Goal: Task Accomplishment & Management: Complete application form

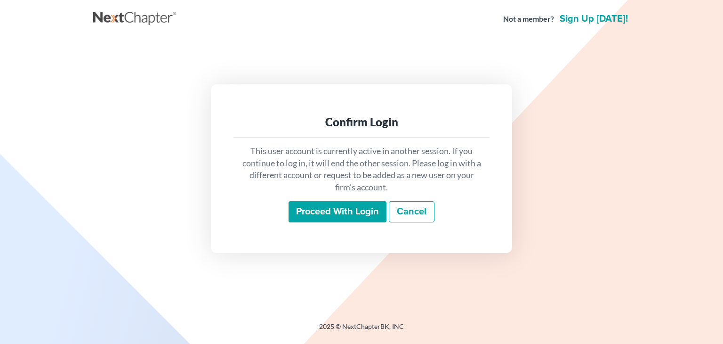
click at [307, 221] on input "Proceed with login" at bounding box center [338, 212] width 98 height 22
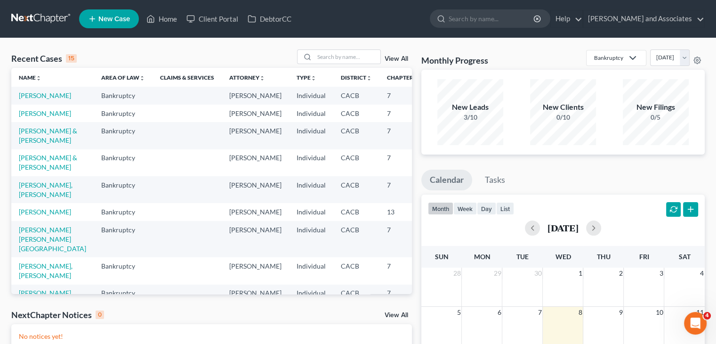
click at [122, 18] on span "New Case" at bounding box center [114, 19] width 32 height 7
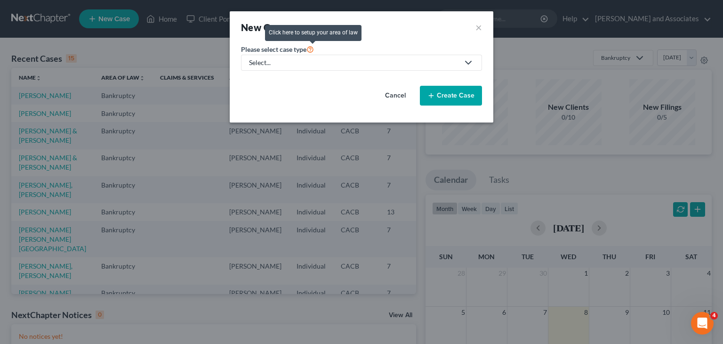
click at [315, 60] on div "Select..." at bounding box center [354, 62] width 210 height 9
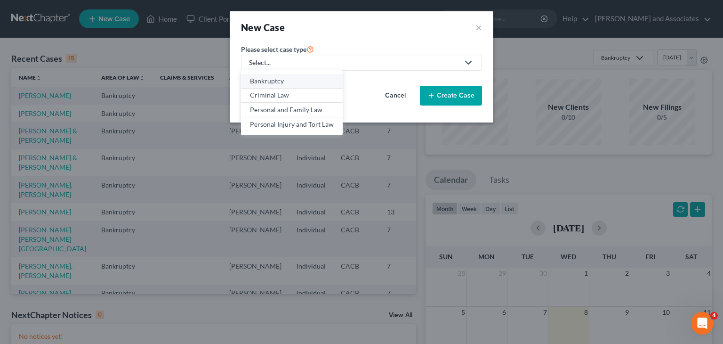
click at [313, 85] on div "Bankruptcy" at bounding box center [292, 80] width 84 height 9
select select "7"
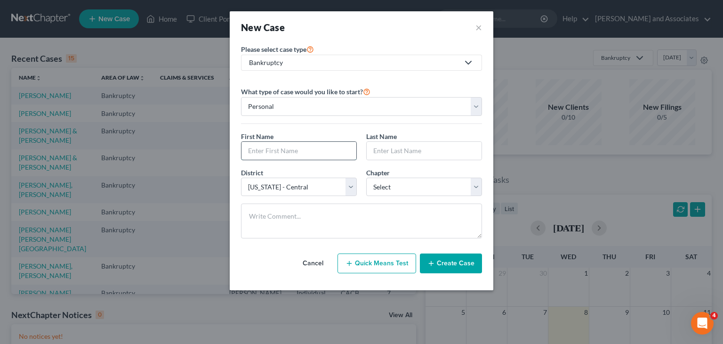
click at [318, 149] on input "text" at bounding box center [298, 151] width 115 height 18
type input "[PERSON_NAME]"
click at [406, 153] on input "text" at bounding box center [424, 151] width 115 height 18
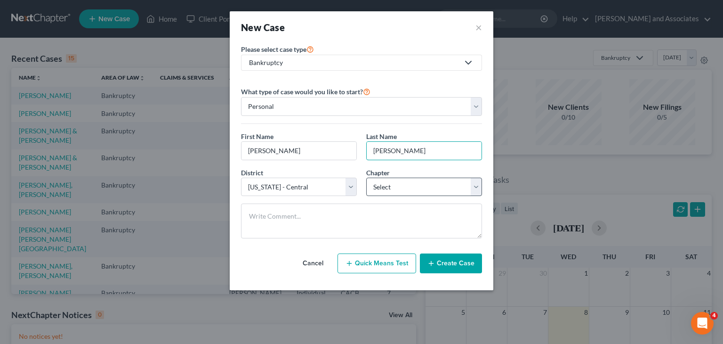
type input "[PERSON_NAME]"
click at [418, 187] on select "Select 7 11 12 13" at bounding box center [424, 186] width 116 height 19
select select "0"
click at [366, 177] on select "Select 7 11 12 13" at bounding box center [424, 186] width 116 height 19
click at [459, 264] on button "Create Case" at bounding box center [451, 263] width 62 height 20
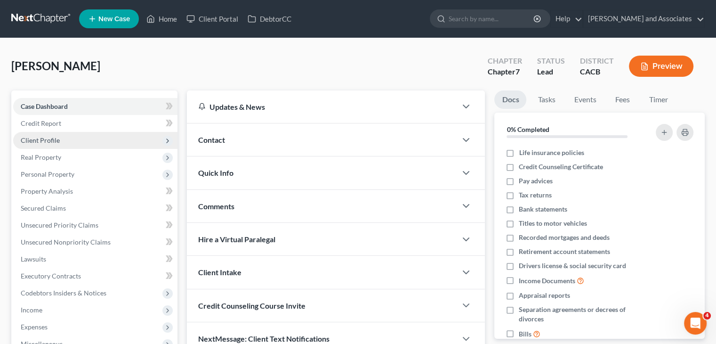
click at [60, 136] on span "Client Profile" at bounding box center [95, 140] width 164 height 17
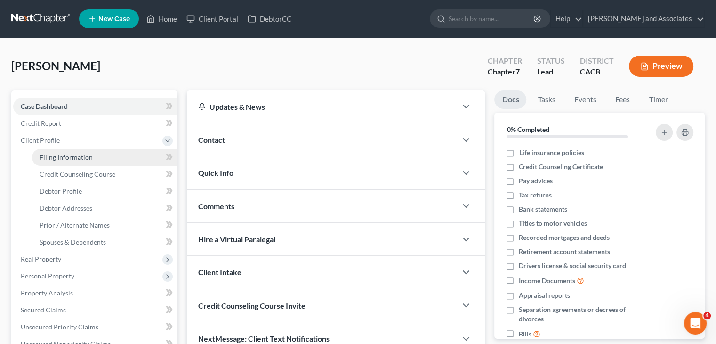
click at [89, 154] on span "Filing Information" at bounding box center [66, 157] width 53 height 8
select select "1"
select select "0"
select select "7"
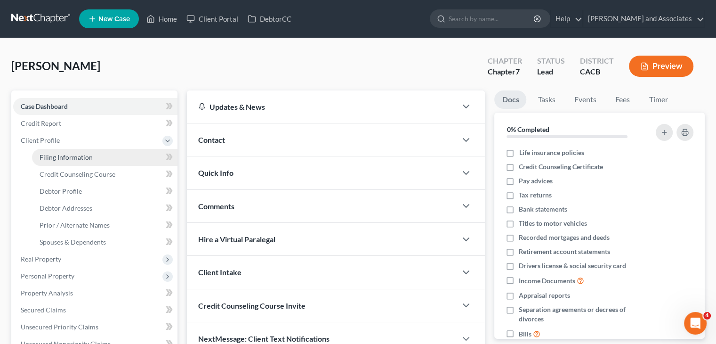
select select "4"
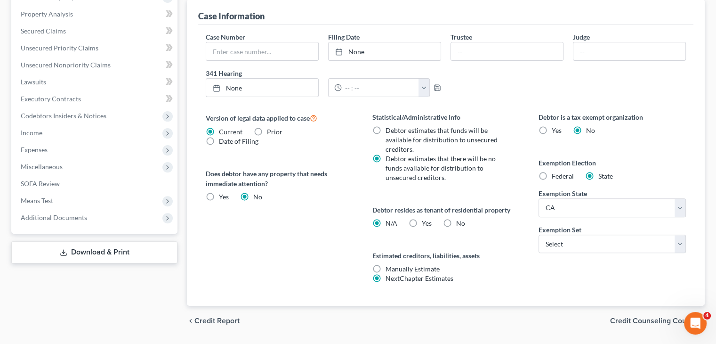
scroll to position [282, 0]
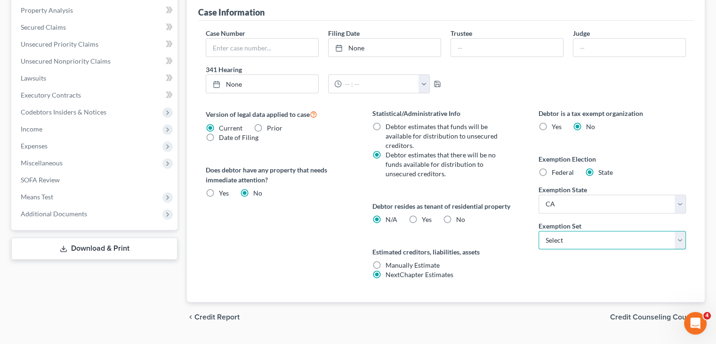
click at [551, 242] on select "Select 703 704" at bounding box center [612, 240] width 147 height 19
select select "0"
click at [539, 231] on select "Select 703 704" at bounding box center [612, 240] width 147 height 19
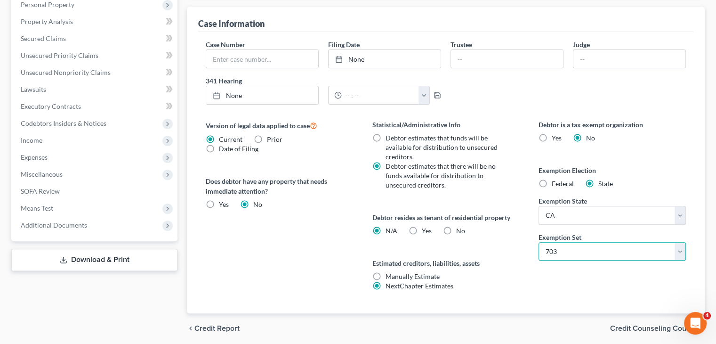
scroll to position [0, 0]
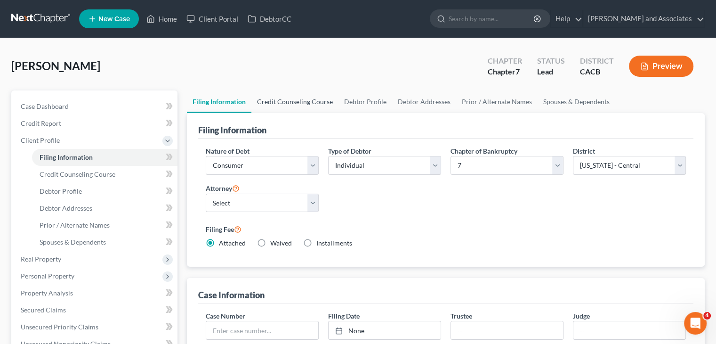
click at [309, 106] on link "Credit Counseling Course" at bounding box center [294, 101] width 87 height 23
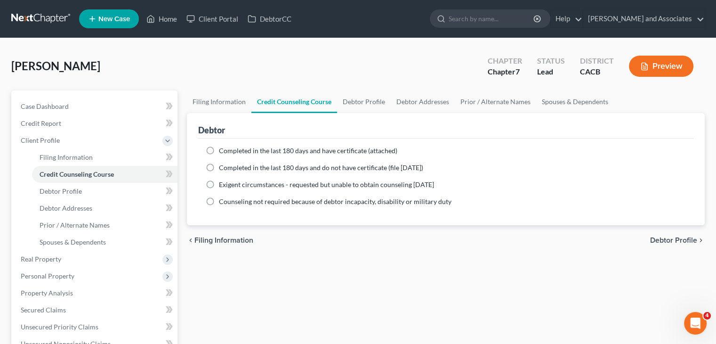
click at [274, 151] on span "Completed in the last 180 days and have certificate (attached)" at bounding box center [308, 150] width 178 height 8
click at [229, 151] on input "Completed in the last 180 days and have certificate (attached)" at bounding box center [226, 149] width 6 height 6
radio input "true"
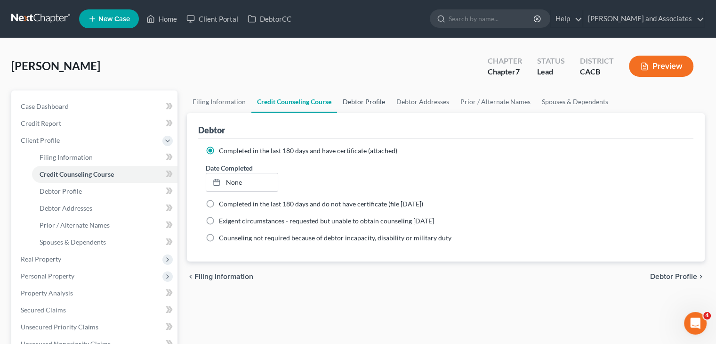
click at [373, 95] on link "Debtor Profile" at bounding box center [364, 101] width 54 height 23
select select "0"
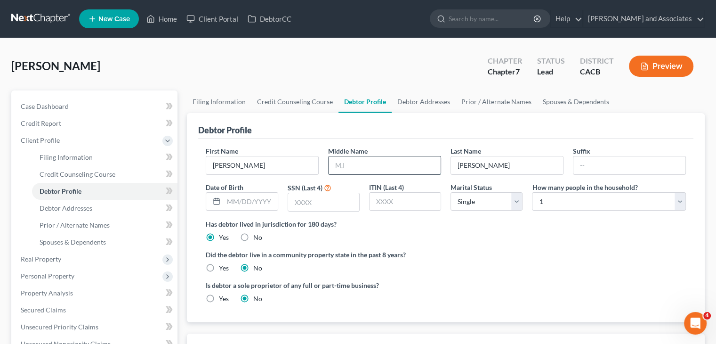
click at [384, 157] on input "text" at bounding box center [385, 165] width 112 height 18
type input "Ceron"
click at [220, 198] on div at bounding box center [214, 202] width 17 height 18
click at [243, 199] on input "text" at bounding box center [251, 202] width 54 height 18
type input "12/10/1998"
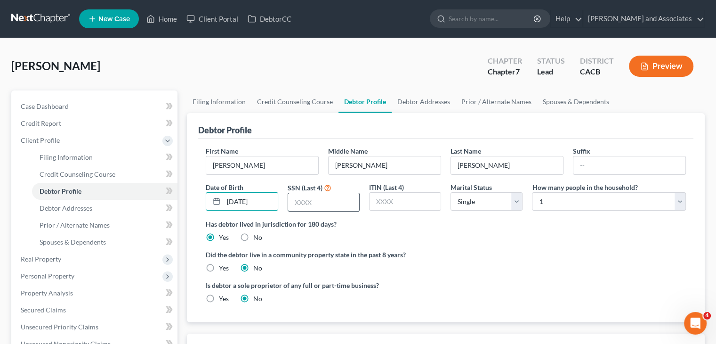
click at [312, 201] on input "text" at bounding box center [323, 202] width 71 height 18
type input "0216"
click at [580, 212] on div "First Name Daniel Middle Name Ceron Last Name Saravia Suffix Date of Birth 12/1…" at bounding box center [446, 182] width 490 height 73
click at [586, 199] on select "Select 1 2 3 4 5 6 7 8 9 10 11 12 13 14 15 16 17 18 19 20" at bounding box center [609, 201] width 154 height 19
select select "1"
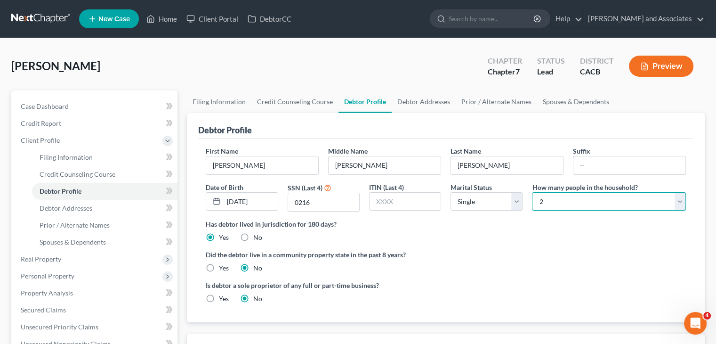
click at [532, 192] on select "Select 1 2 3 4 5 6 7 8 9 10 11 12 13 14 15 16 17 18 19 20" at bounding box center [609, 201] width 154 height 19
click at [426, 105] on link "Debtor Addresses" at bounding box center [424, 101] width 64 height 23
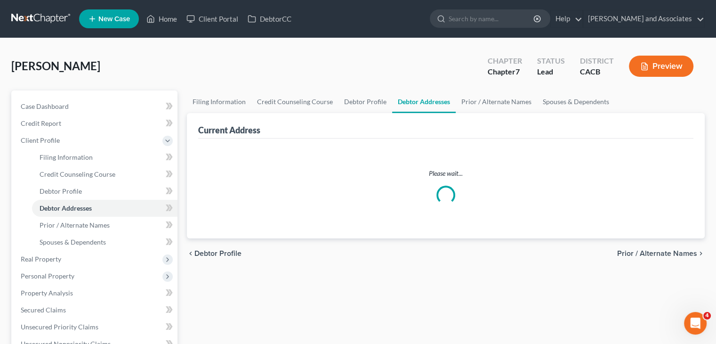
select select "0"
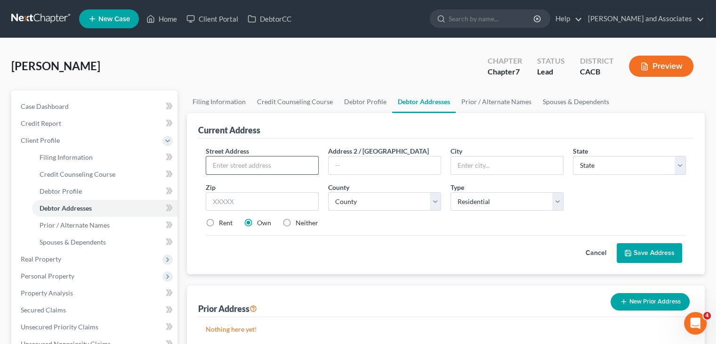
click at [288, 172] on input "text" at bounding box center [262, 165] width 112 height 18
type input "4006 Cedar Dr Apt 104"
click at [226, 225] on label "Rent" at bounding box center [226, 222] width 14 height 9
click at [226, 224] on input "Rent" at bounding box center [226, 221] width 6 height 6
radio input "true"
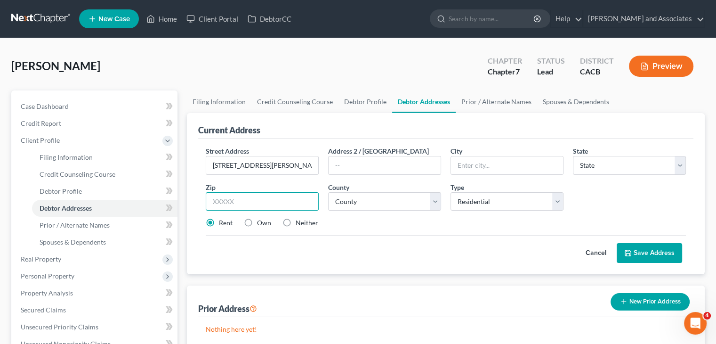
click at [253, 206] on input "text" at bounding box center [262, 201] width 113 height 19
type input "93455"
click at [377, 201] on select "County" at bounding box center [384, 201] width 113 height 19
type input "Santa Maria"
select select "4"
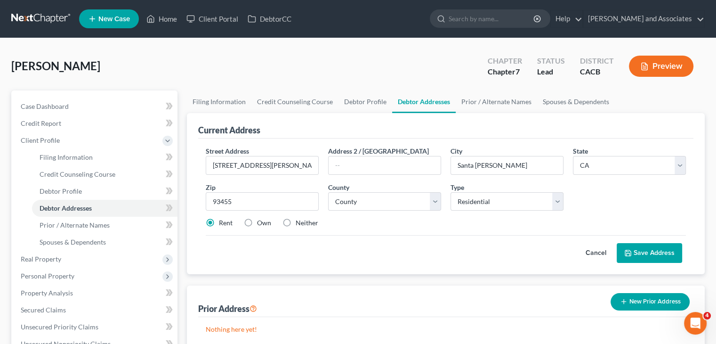
click at [403, 246] on div "Cancel Save Address" at bounding box center [446, 249] width 480 height 28
click at [392, 193] on select "County Alameda County Alpine County Amador County Butte County Calaveras County…" at bounding box center [384, 201] width 113 height 19
select select "41"
click at [328, 192] on select "County Alameda County Alpine County Amador County Butte County Calaveras County…" at bounding box center [384, 201] width 113 height 19
click at [641, 247] on button "Save Address" at bounding box center [649, 253] width 65 height 20
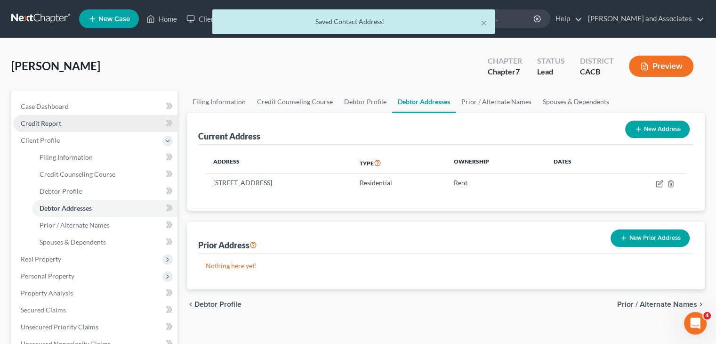
click at [100, 124] on link "Credit Report" at bounding box center [95, 123] width 164 height 17
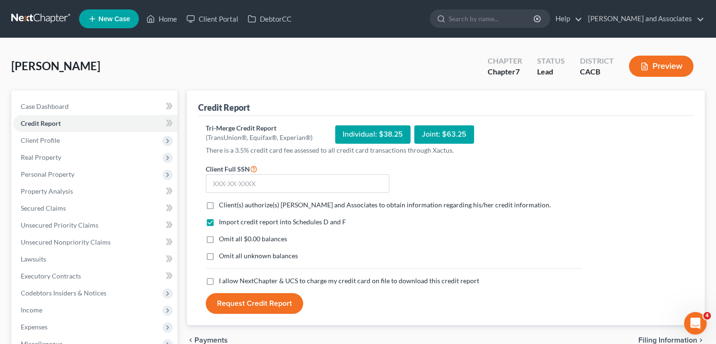
click at [219, 204] on label "Client(s) authorize(s) Michael B. Clayton and Associates to obtain information …" at bounding box center [385, 204] width 332 height 9
click at [223, 204] on input "Client(s) authorize(s) Michael B. Clayton and Associates to obtain information …" at bounding box center [226, 203] width 6 height 6
checkbox input "true"
drag, startPoint x: 209, startPoint y: 233, endPoint x: 211, endPoint y: 243, distance: 10.6
click at [219, 234] on label "Omit all $0.00 balances" at bounding box center [253, 238] width 68 height 9
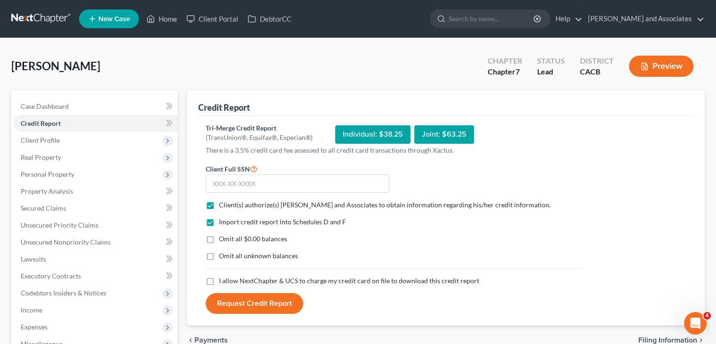
click at [223, 234] on input "Omit all $0.00 balances" at bounding box center [226, 237] width 6 height 6
checkbox input "true"
click at [219, 252] on label "Omit all unknown balances" at bounding box center [258, 255] width 79 height 9
click at [223, 252] on input "Omit all unknown balances" at bounding box center [226, 254] width 6 height 6
checkbox input "true"
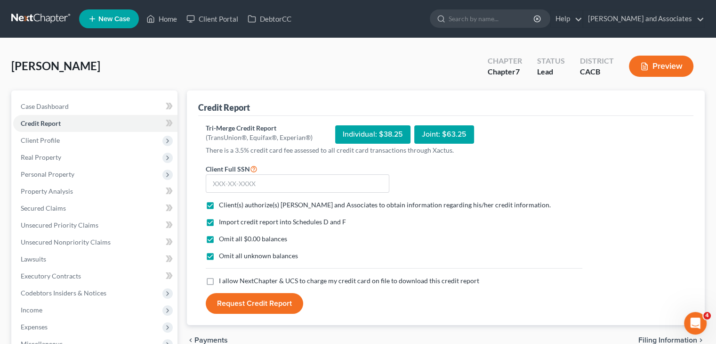
click at [207, 269] on div "Import credit report into Schedules D and F Omit all $0.00 balances Omit all un…" at bounding box center [394, 246] width 386 height 59
click at [219, 276] on label "I allow NextChapter & UCS to charge my credit card on file to download this cre…" at bounding box center [349, 280] width 260 height 9
click at [223, 276] on input "I allow NextChapter & UCS to charge my credit card on file to download this cre…" at bounding box center [226, 279] width 6 height 6
checkbox input "true"
click at [269, 183] on input "text" at bounding box center [298, 183] width 184 height 19
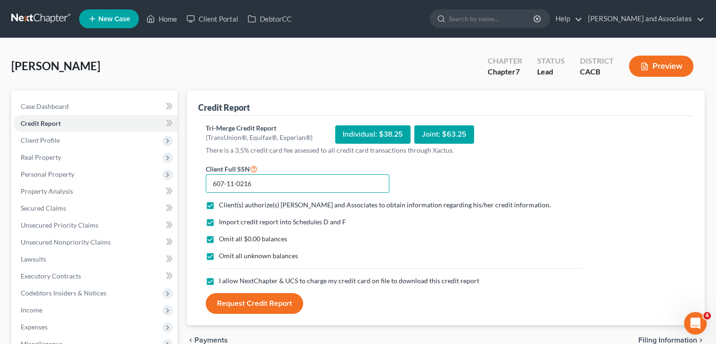
type input "607-11-0216"
click at [245, 307] on button "Request Credit Report" at bounding box center [254, 303] width 97 height 21
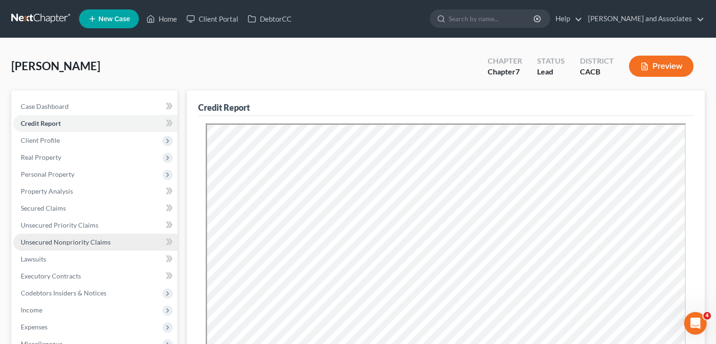
scroll to position [188, 0]
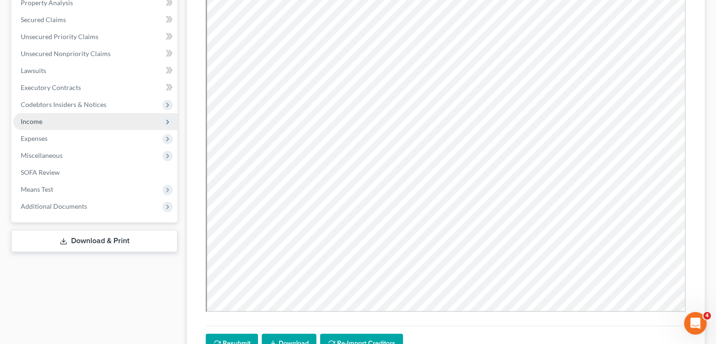
click at [105, 122] on span "Income" at bounding box center [95, 121] width 164 height 17
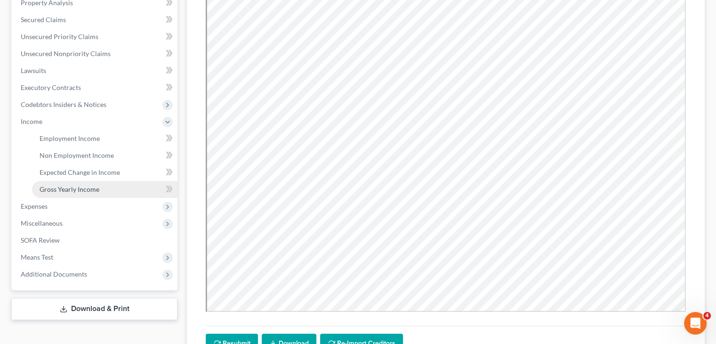
click at [82, 184] on link "Gross Yearly Income" at bounding box center [104, 189] width 145 height 17
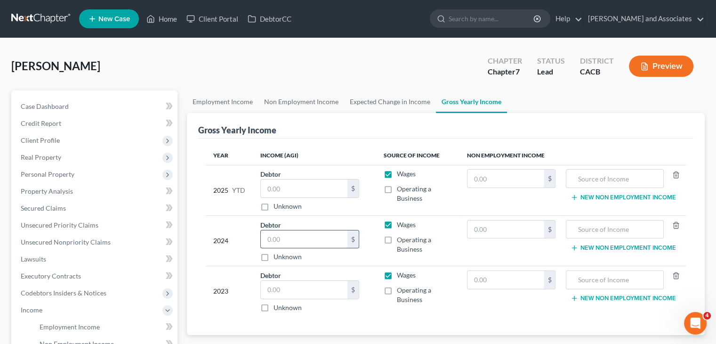
click at [303, 238] on input "text" at bounding box center [304, 239] width 87 height 18
type input "97,985"
click at [364, 220] on div "Debtor 97,985.00 $ Unknown Balance Undetermined 97,985 $ Unknown" at bounding box center [314, 241] width 108 height 42
click at [304, 293] on input "text" at bounding box center [304, 290] width 87 height 18
type input "93,044"
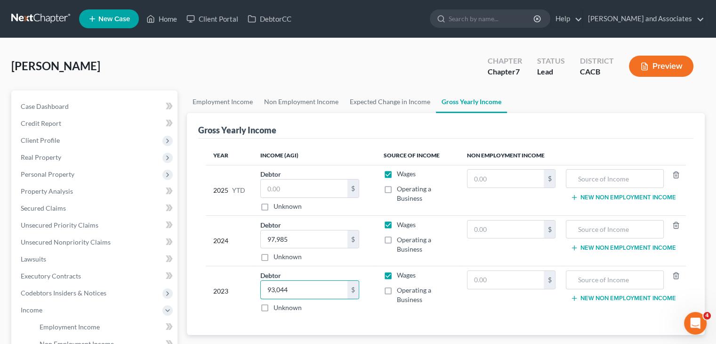
click at [342, 312] on td "Debtor 93,044.00 $ Unknown Balance Undetermined 93,044 $ Unknown" at bounding box center [314, 291] width 123 height 50
click at [69, 168] on span "Personal Property" at bounding box center [95, 174] width 164 height 17
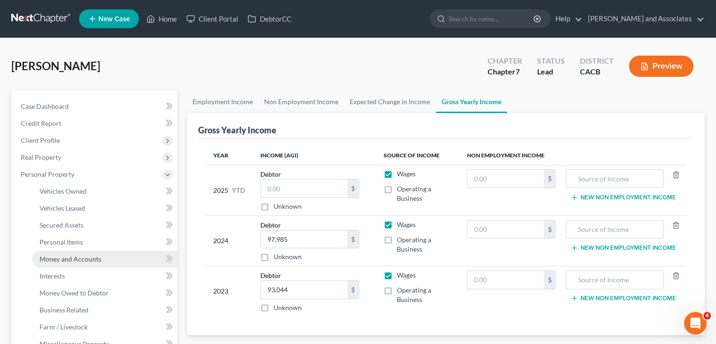
click at [85, 255] on span "Money and Accounts" at bounding box center [71, 259] width 62 height 8
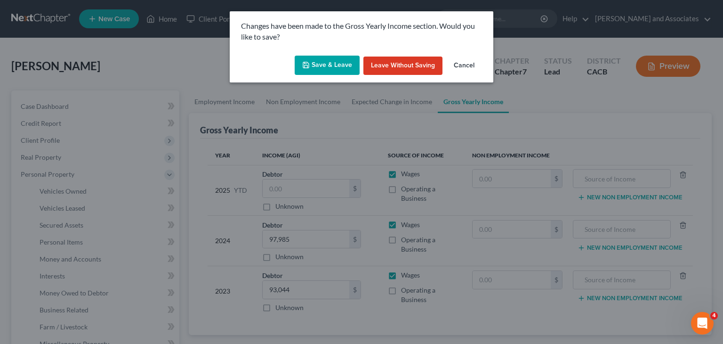
click at [330, 67] on button "Save & Leave" at bounding box center [327, 66] width 65 height 20
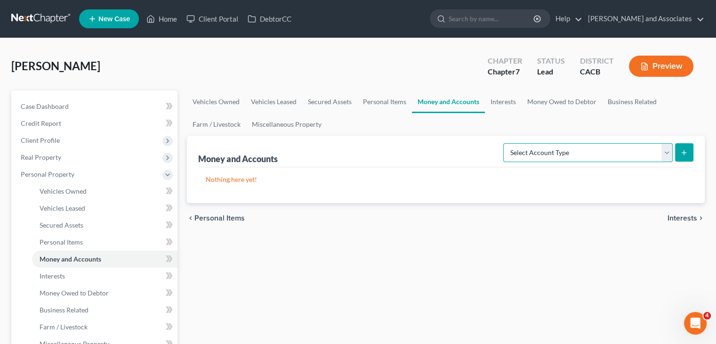
click at [543, 153] on select "Select Account Type Brokerage Cash on Hand Certificates of Deposit Checking Acc…" at bounding box center [587, 152] width 169 height 19
select select "savings"
click at [505, 143] on select "Select Account Type Brokerage Cash on Hand Certificates of Deposit Checking Acc…" at bounding box center [587, 152] width 169 height 19
click at [680, 153] on icon "submit" at bounding box center [684, 153] width 8 height 8
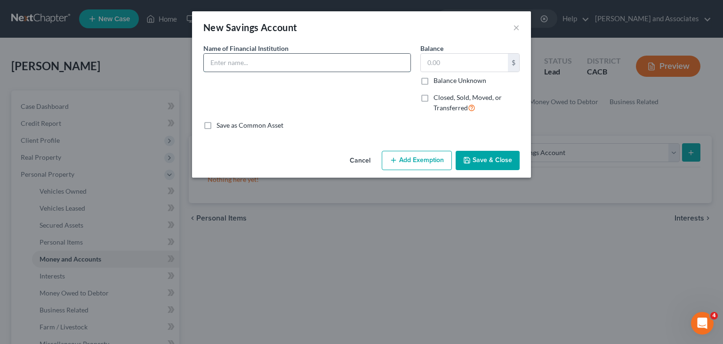
click at [275, 64] on input "text" at bounding box center [307, 63] width 207 height 18
type input "CHCU #08"
click at [476, 66] on input "text" at bounding box center [464, 63] width 87 height 18
type input "3,739.78"
click at [479, 161] on button "Save & Close" at bounding box center [488, 161] width 64 height 20
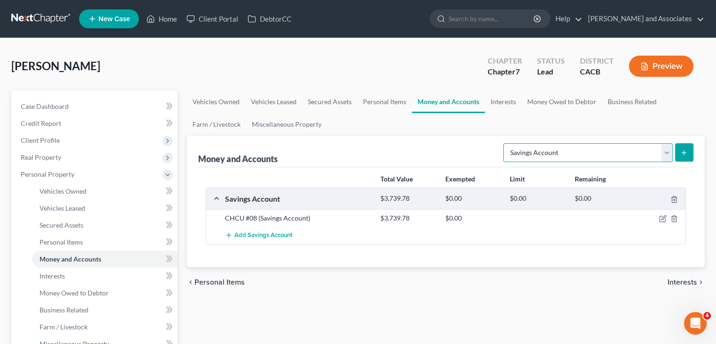
click at [570, 153] on select "Select Account Type Brokerage Cash on Hand Certificates of Deposit Checking Acc…" at bounding box center [587, 152] width 169 height 19
select select "checking"
click at [505, 143] on select "Select Account Type Brokerage Cash on Hand Certificates of Deposit Checking Acc…" at bounding box center [587, 152] width 169 height 19
click at [684, 153] on line "submit" at bounding box center [684, 152] width 0 height 4
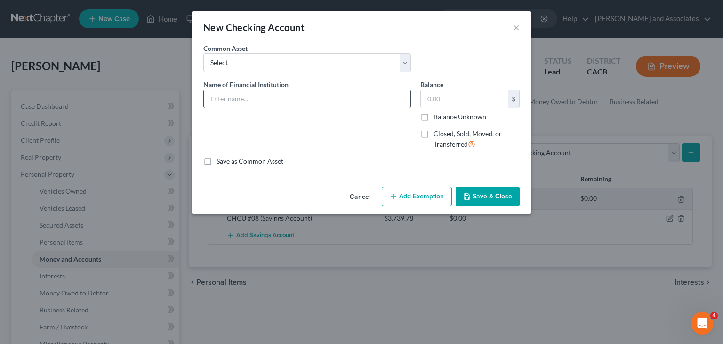
click at [301, 104] on input "text" at bounding box center [307, 99] width 207 height 18
type input "CHCU #08"
click at [471, 103] on input "text" at bounding box center [464, 99] width 87 height 18
type input "62.18"
click at [494, 190] on button "Save & Close" at bounding box center [488, 196] width 64 height 20
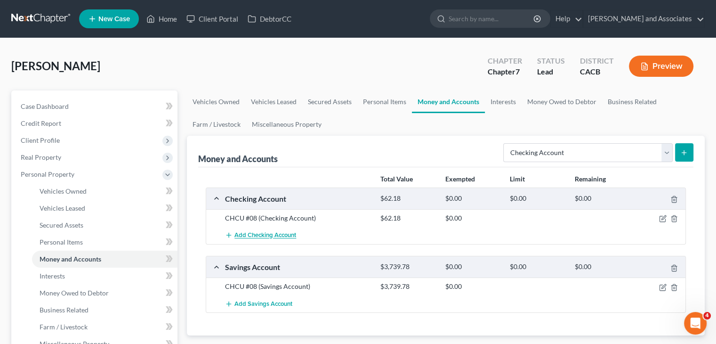
click at [278, 234] on span "Add Checking Account" at bounding box center [265, 236] width 62 height 8
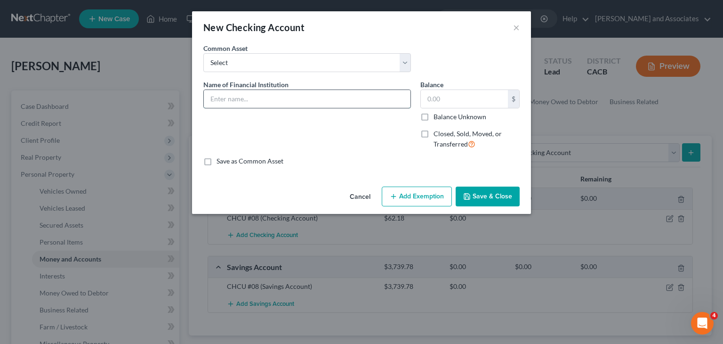
click at [330, 99] on input "text" at bounding box center [307, 99] width 207 height 18
type input "CHCU #08"
click at [469, 98] on input "text" at bounding box center [464, 99] width 87 height 18
type input "0.01"
click at [482, 172] on div "An exemption set must first be selected from the Filing Information section. Co…" at bounding box center [361, 112] width 339 height 139
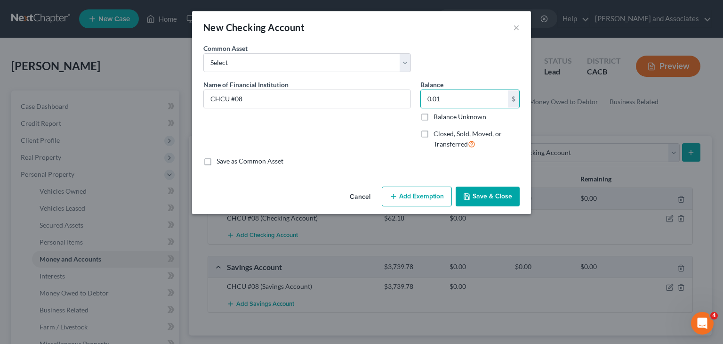
click at [483, 173] on div "An exemption set must first be selected from the Filing Information section. Co…" at bounding box center [361, 112] width 339 height 139
click at [488, 196] on button "Save & Close" at bounding box center [488, 196] width 64 height 20
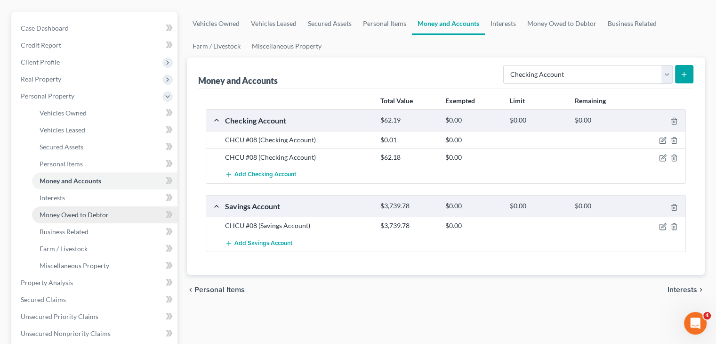
scroll to position [94, 0]
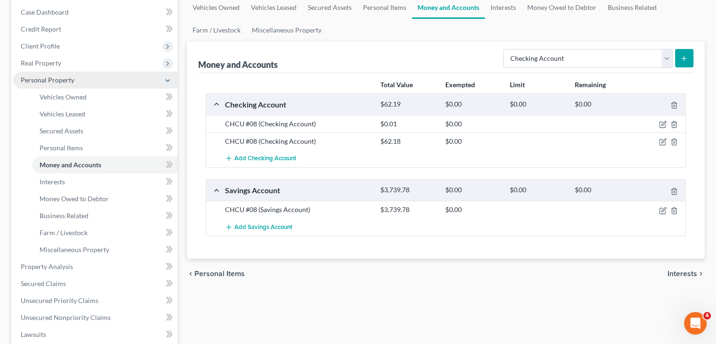
click at [130, 82] on span "Personal Property" at bounding box center [95, 80] width 164 height 17
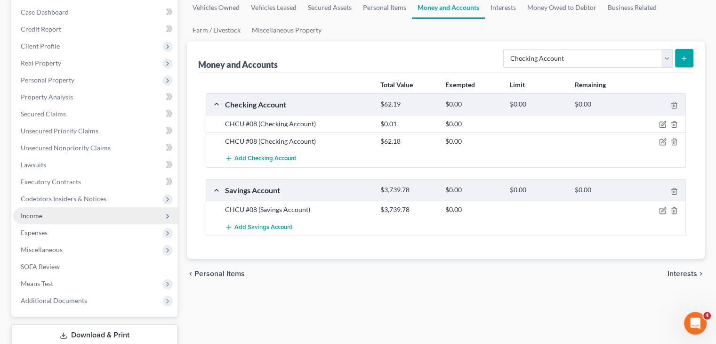
click at [80, 216] on span "Income" at bounding box center [95, 215] width 164 height 17
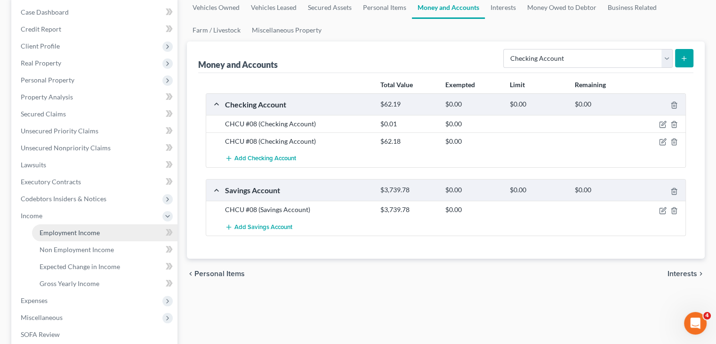
click at [100, 238] on link "Employment Income" at bounding box center [104, 232] width 145 height 17
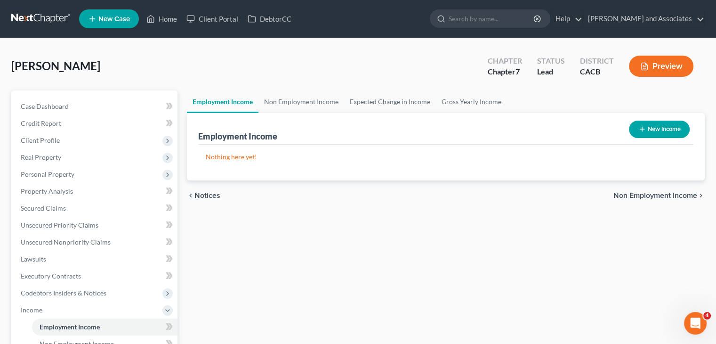
click at [655, 121] on button "New Income" at bounding box center [659, 129] width 61 height 17
select select "0"
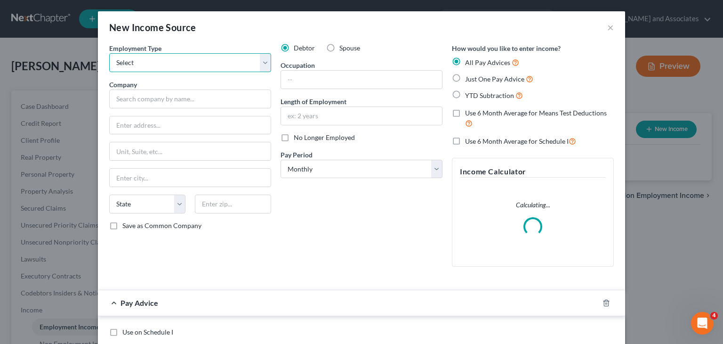
click at [175, 58] on select "Select Full or Part Time Employment Self Employment" at bounding box center [190, 62] width 162 height 19
select select "0"
click at [109, 53] on select "Select Full or Part Time Employment Self Employment" at bounding box center [190, 62] width 162 height 19
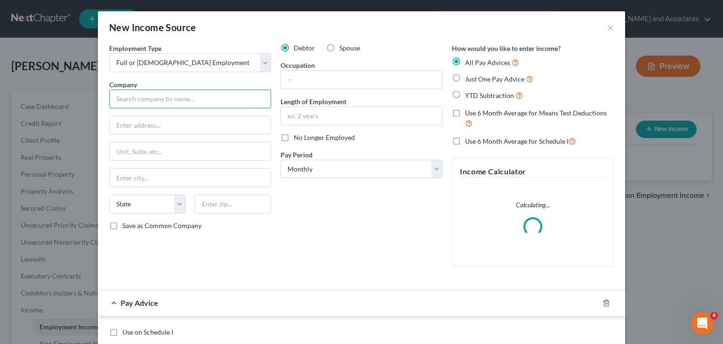
click at [157, 102] on input "text" at bounding box center [190, 98] width 162 height 19
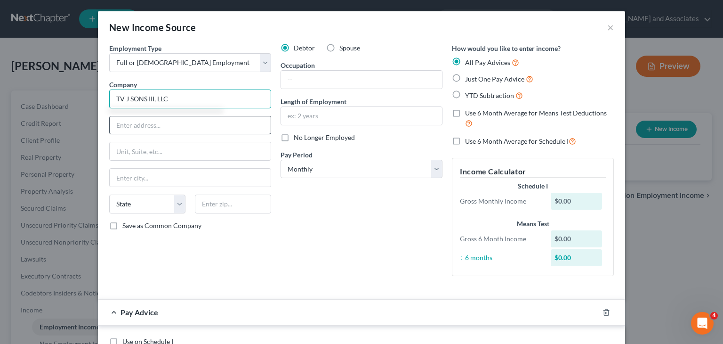
type input "TV J SONS III, LLC"
click at [142, 119] on input "text" at bounding box center [190, 125] width 161 height 18
type input "PO Box 5759"
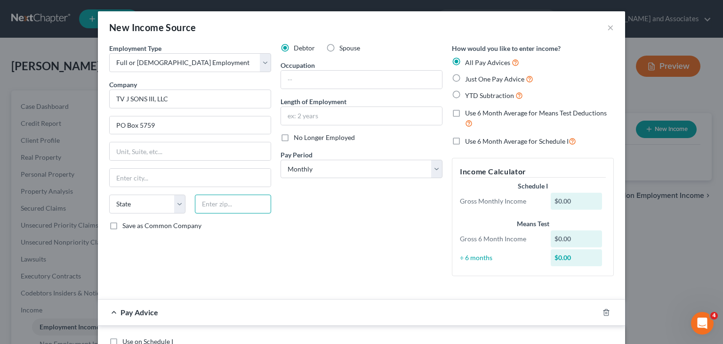
click at [230, 200] on input "text" at bounding box center [233, 203] width 76 height 19
type input "93456"
click at [290, 224] on div "Debtor Spouse Occupation Length of Employment No Longer Employed Pay Period * S…" at bounding box center [361, 163] width 171 height 240
type input "Santa Maria"
select select "4"
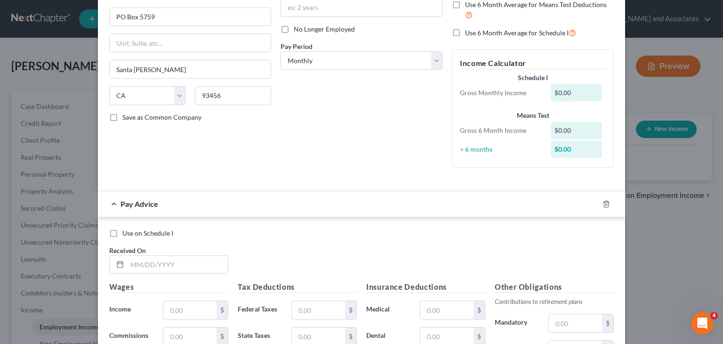
scroll to position [188, 0]
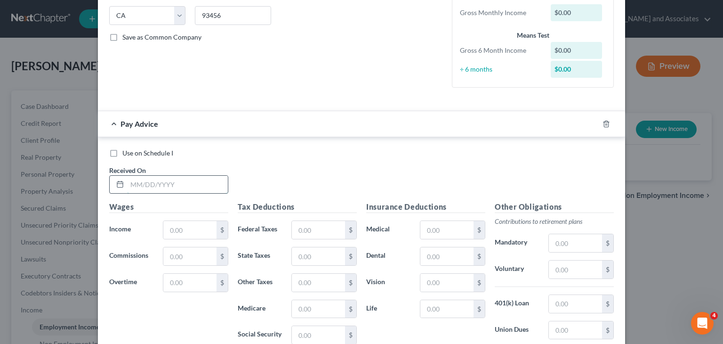
click at [181, 187] on input "text" at bounding box center [177, 185] width 101 height 18
type input "04/11/25"
click at [185, 230] on input "text" at bounding box center [189, 230] width 53 height 18
type input "5,536.39"
click at [321, 235] on input "text" at bounding box center [318, 230] width 53 height 18
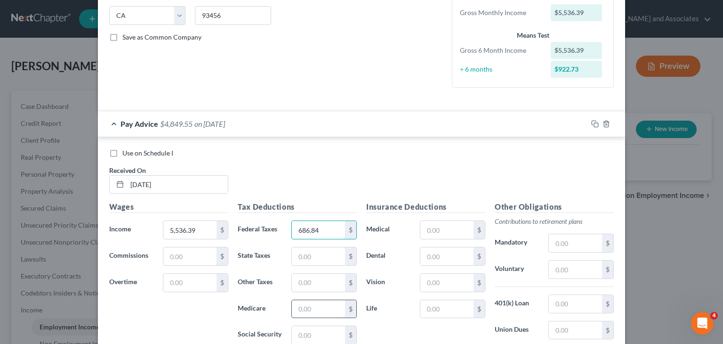
type input "686.84"
drag, startPoint x: 330, startPoint y: 310, endPoint x: 334, endPoint y: 299, distance: 11.6
click at [330, 310] on input "text" at bounding box center [318, 309] width 53 height 18
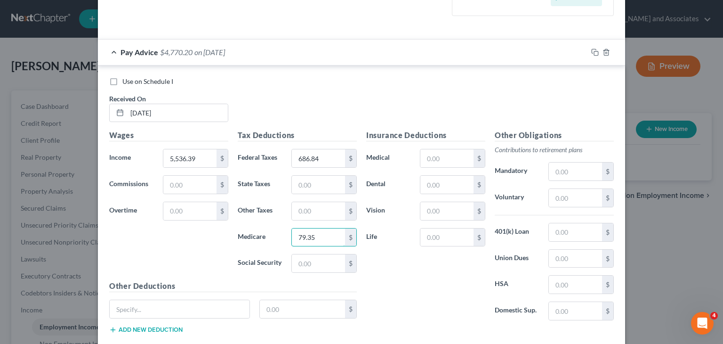
scroll to position [282, 0]
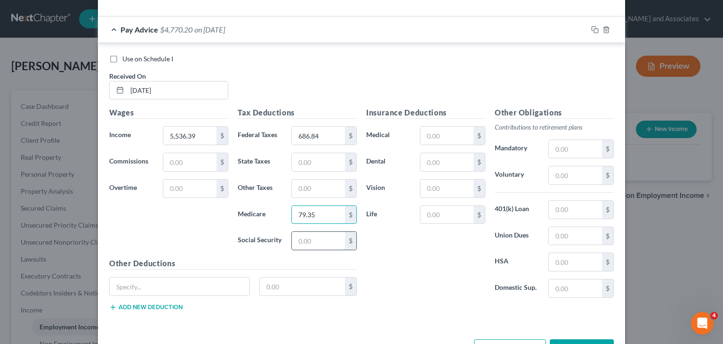
type input "79.35"
click at [324, 234] on input "text" at bounding box center [318, 241] width 53 height 18
type input "339.31"
click at [324, 168] on input "text" at bounding box center [318, 162] width 53 height 18
type input "280.37"
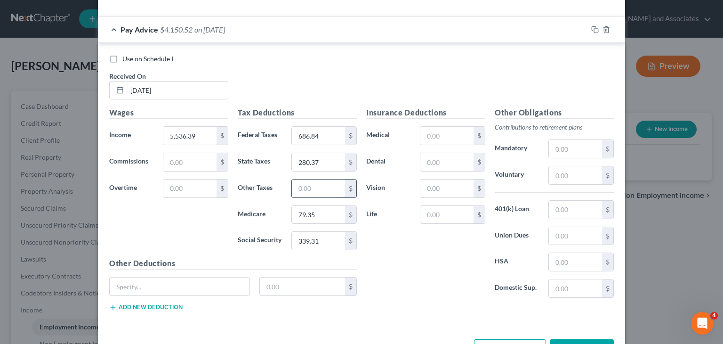
click at [315, 185] on input "text" at bounding box center [318, 188] width 53 height 18
type input "65.67"
click at [450, 162] on input "text" at bounding box center [446, 162] width 53 height 18
type input "9.57"
click at [433, 217] on input "text" at bounding box center [446, 215] width 53 height 18
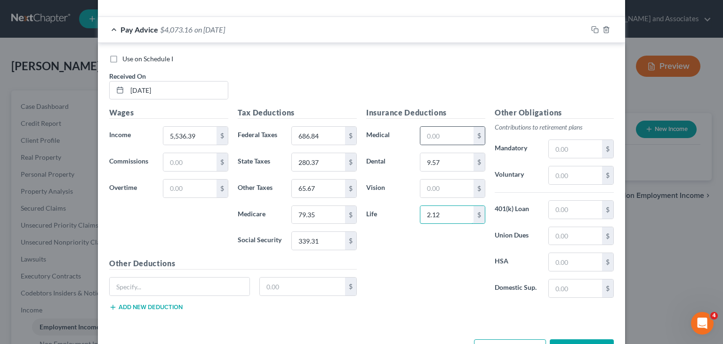
type input "2.12"
click at [439, 144] on input "text" at bounding box center [446, 136] width 53 height 18
type input "196.16"
click at [429, 183] on input "text" at bounding box center [446, 188] width 53 height 18
type input "3.28"
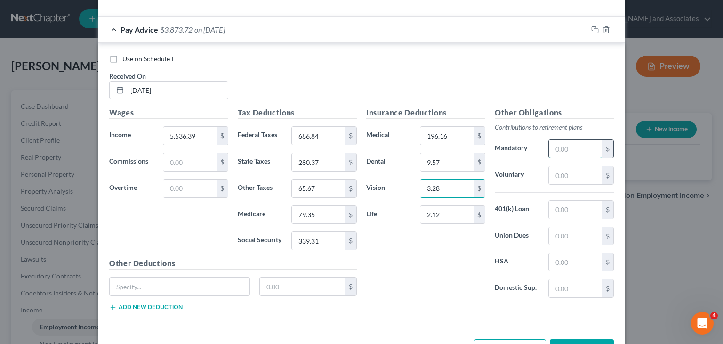
click at [571, 149] on input "text" at bounding box center [575, 149] width 53 height 18
type input "59.15"
click at [589, 172] on input "text" at bounding box center [575, 175] width 53 height 18
type input "4.50"
click at [454, 265] on div "Insurance Deductions Medical 196.16 $ Dental 9.57 $ Vision 3.28 $ Life 2.12 $" at bounding box center [426, 206] width 129 height 198
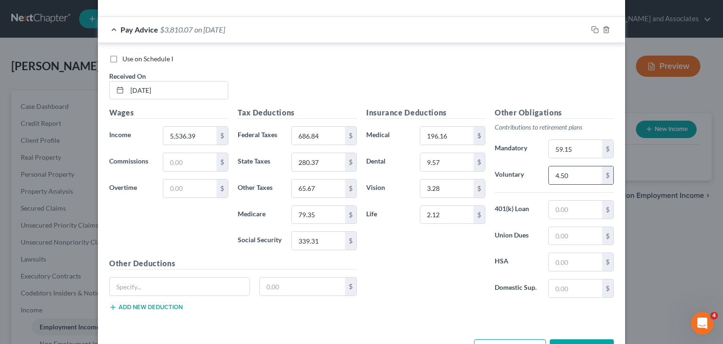
click at [574, 178] on input "4.50" at bounding box center [575, 175] width 53 height 18
click at [574, 144] on input "59.15" at bounding box center [575, 149] width 53 height 18
type input "7"
type input "70.69"
click at [430, 243] on div "Insurance Deductions Medical 196.16 $ Dental 9.57 $ Vision 3.28 $ Life 2.12 $" at bounding box center [426, 206] width 129 height 198
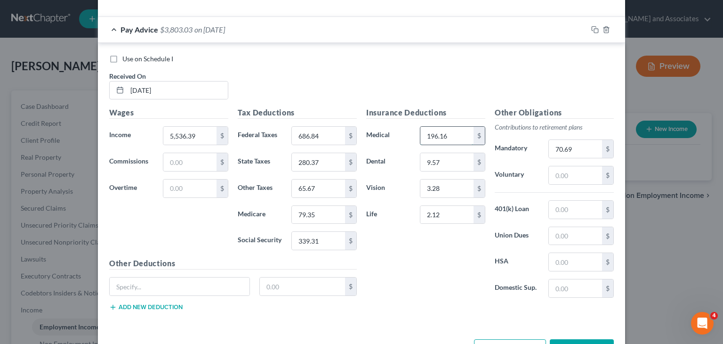
click at [457, 133] on input "196.16" at bounding box center [446, 136] width 53 height 18
click at [453, 161] on input "9.57" at bounding box center [446, 162] width 53 height 18
click at [447, 188] on input "text" at bounding box center [446, 188] width 53 height 18
click at [446, 213] on input "text" at bounding box center [446, 215] width 53 height 18
click at [159, 38] on div "Pay Advice $4,014.16 on 04/11/2025" at bounding box center [343, 29] width 490 height 25
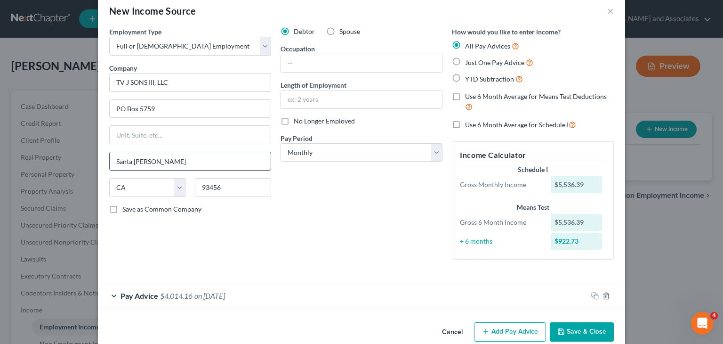
scroll to position [32, 0]
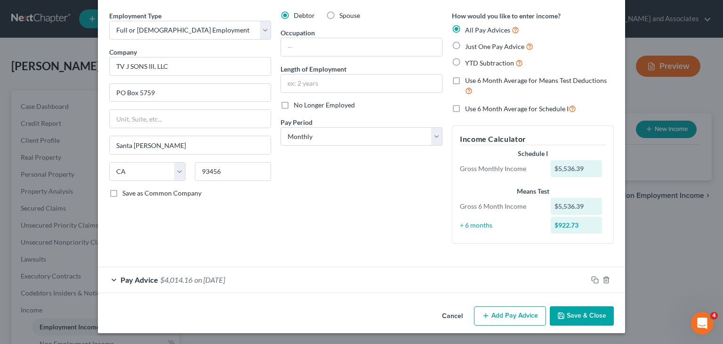
click at [495, 317] on button "Add Pay Advice" at bounding box center [510, 316] width 72 height 20
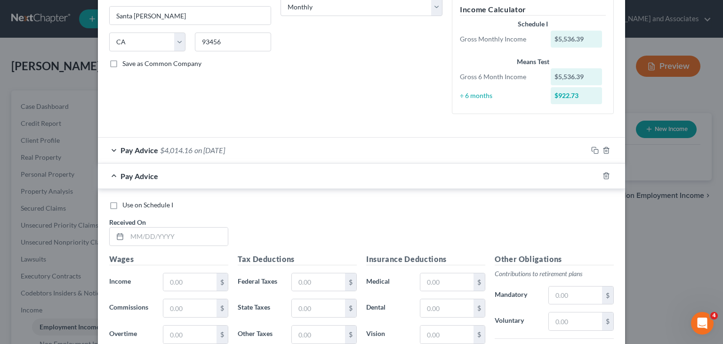
scroll to position [221, 0]
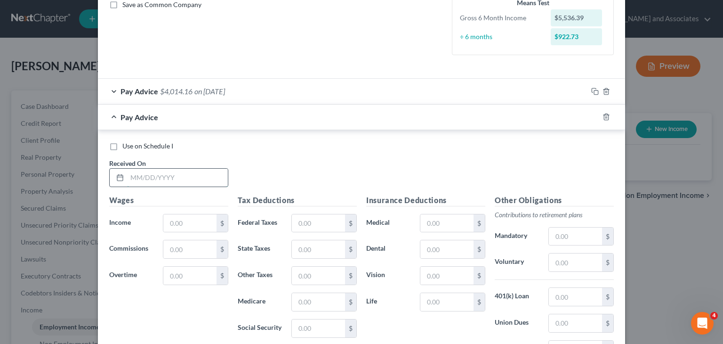
click at [168, 176] on input "text" at bounding box center [177, 178] width 101 height 18
type input "04/25/25"
click at [188, 219] on input "text" at bounding box center [189, 223] width 53 height 18
type input "5,225.80"
click at [294, 194] on h5 "Tax Deductions" at bounding box center [297, 200] width 119 height 12
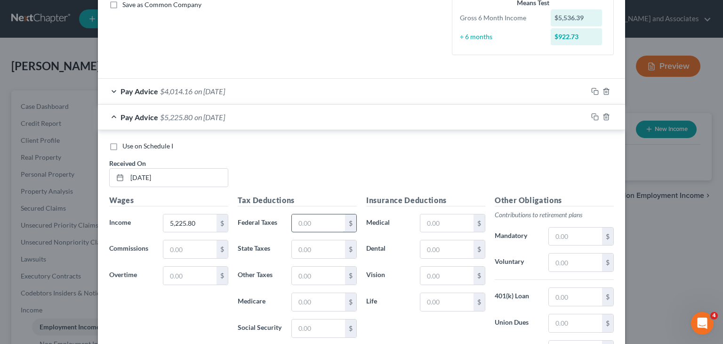
click at [331, 226] on input "text" at bounding box center [318, 223] width 53 height 18
click at [580, 239] on input "text" at bounding box center [575, 236] width 53 height 18
type input "94.43"
click at [333, 223] on input "text" at bounding box center [318, 223] width 53 height 18
type input "612.30"
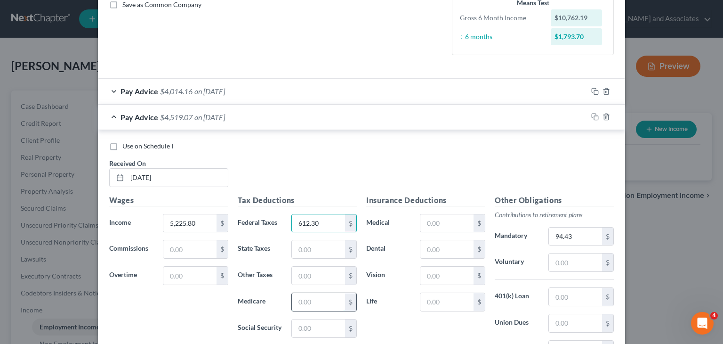
click at [315, 293] on input "text" at bounding box center [318, 302] width 53 height 18
type input "74.85"
click at [329, 323] on input "text" at bounding box center [318, 328] width 53 height 18
type input "320.05"
click at [310, 250] on input "text" at bounding box center [318, 249] width 53 height 18
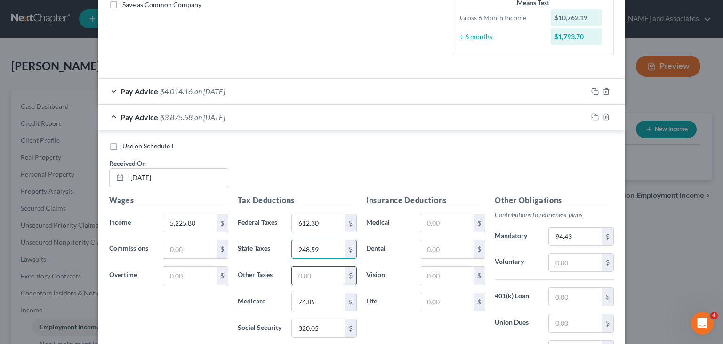
type input "248.59"
click at [310, 276] on input "text" at bounding box center [318, 275] width 53 height 18
type input "61.95"
click at [157, 121] on div "Pay Advice $3,813.63 on 04/25/2025" at bounding box center [343, 117] width 490 height 25
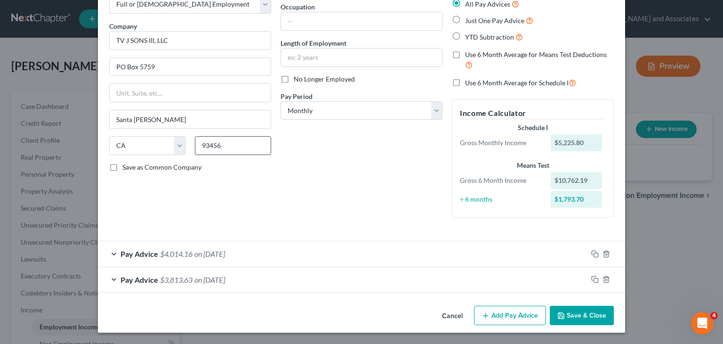
scroll to position [58, 0]
click at [494, 317] on button "Add Pay Advice" at bounding box center [510, 316] width 72 height 20
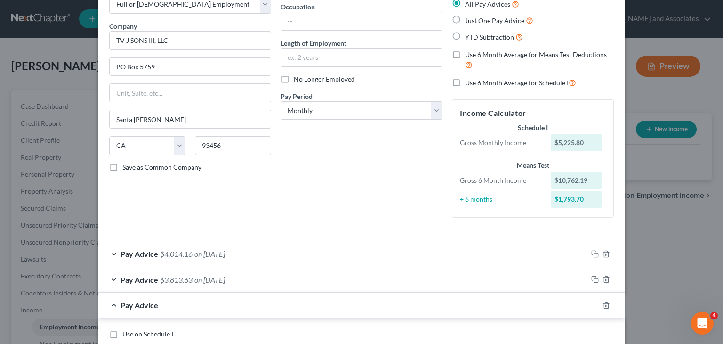
scroll to position [153, 0]
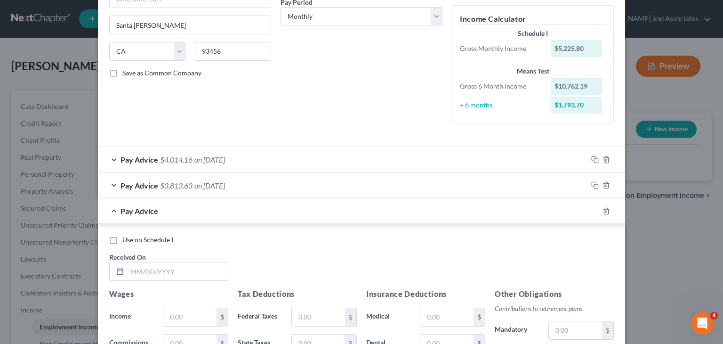
click at [165, 283] on div "Use on Schedule I Received On *" at bounding box center [362, 261] width 514 height 53
click at [168, 277] on input "text" at bounding box center [177, 271] width 101 height 18
type input "05/09/25"
click at [181, 313] on input "text" at bounding box center [189, 317] width 53 height 18
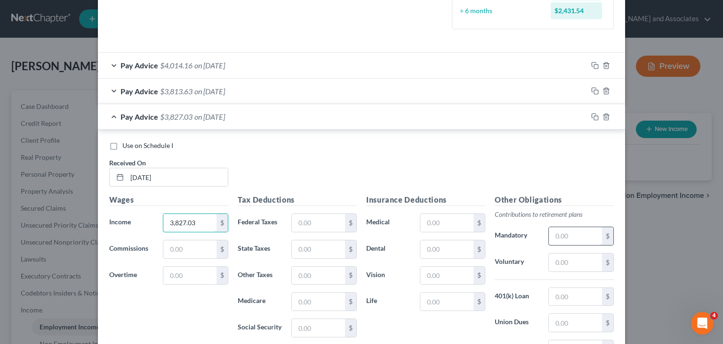
type input "3,827.03"
click at [568, 241] on input "text" at bounding box center [575, 236] width 53 height 18
type input "70.69"
click at [326, 223] on input "text" at bounding box center [318, 223] width 53 height 18
type input "298.14"
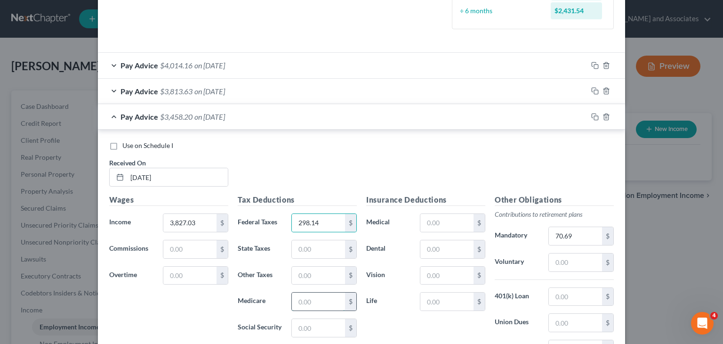
click at [336, 299] on input "text" at bounding box center [318, 301] width 53 height 18
type input "54.57"
click at [328, 326] on input "text" at bounding box center [318, 328] width 53 height 18
type input "233.33"
click at [324, 251] on input "text" at bounding box center [318, 249] width 53 height 18
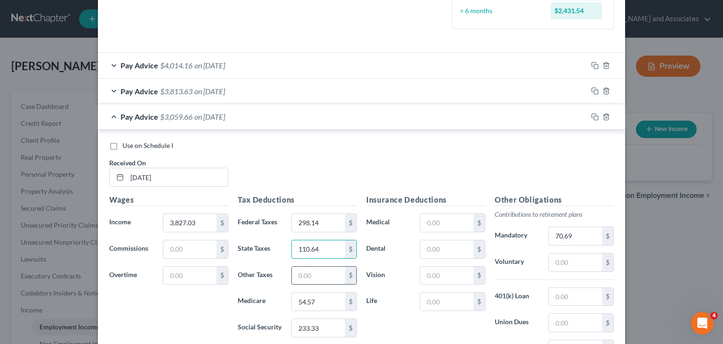
type input "110.64"
click at [328, 269] on input "text" at bounding box center [318, 275] width 53 height 18
type input "45.16"
click at [136, 115] on span "Pay Advice" at bounding box center [140, 116] width 38 height 9
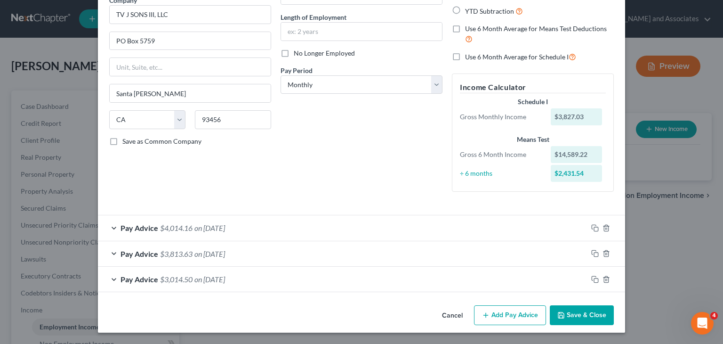
scroll to position [83, 0]
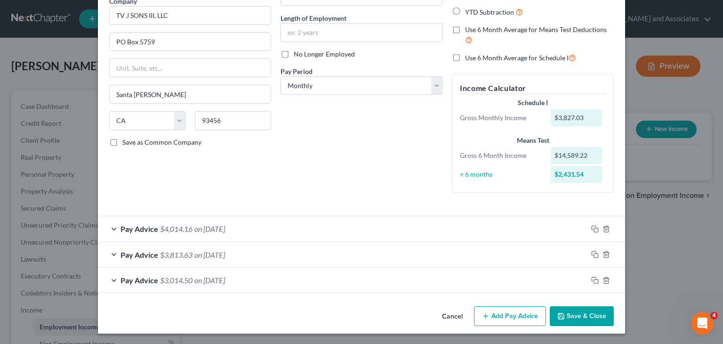
click at [499, 312] on button "Add Pay Advice" at bounding box center [510, 316] width 72 height 20
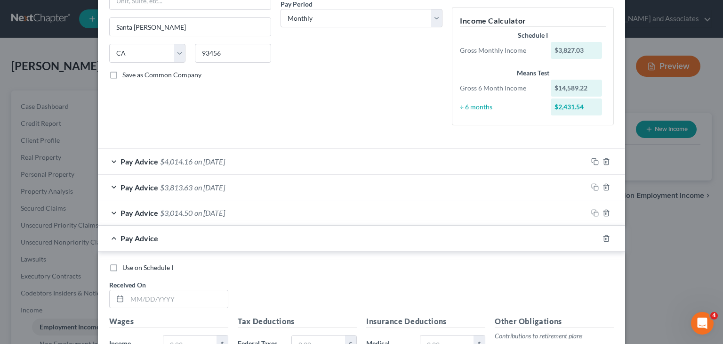
scroll to position [177, 0]
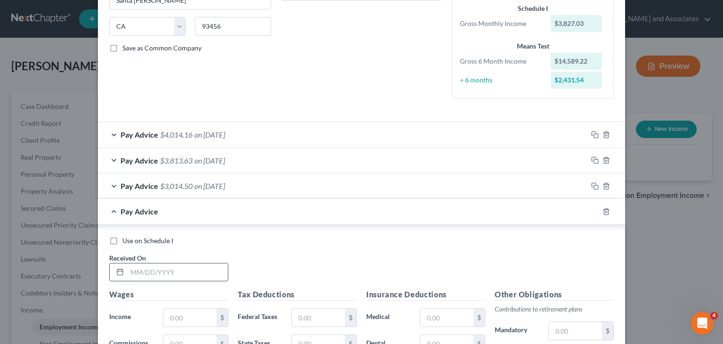
click at [176, 264] on input "text" at bounding box center [177, 272] width 101 height 18
type input "05/23/25"
click at [194, 321] on input "text" at bounding box center [189, 317] width 53 height 18
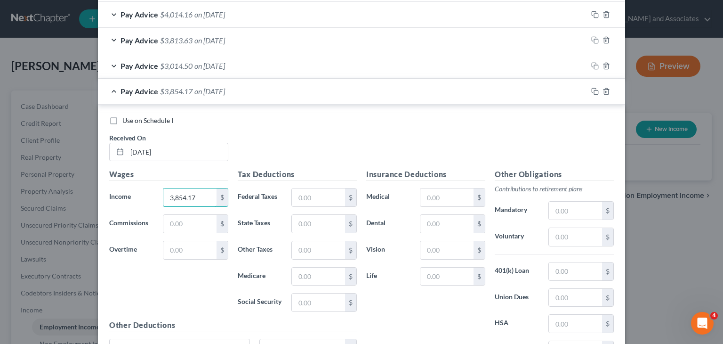
scroll to position [366, 0]
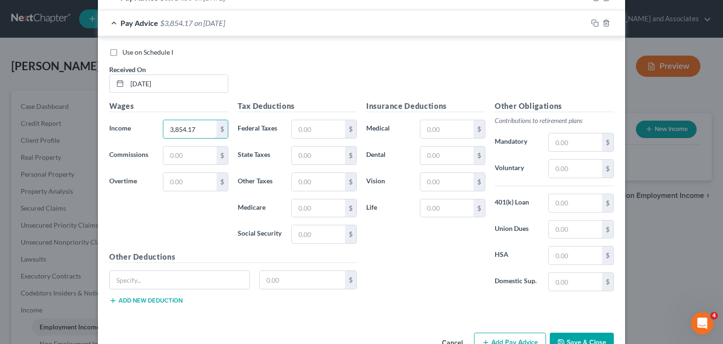
type input "3,854.17"
click at [444, 138] on div "Insurance Deductions Medical $ Dental $ Vision $ Life $" at bounding box center [426, 199] width 129 height 198
click at [448, 129] on input "text" at bounding box center [446, 129] width 53 height 18
type input "59.15"
click at [572, 140] on input "text" at bounding box center [575, 142] width 53 height 18
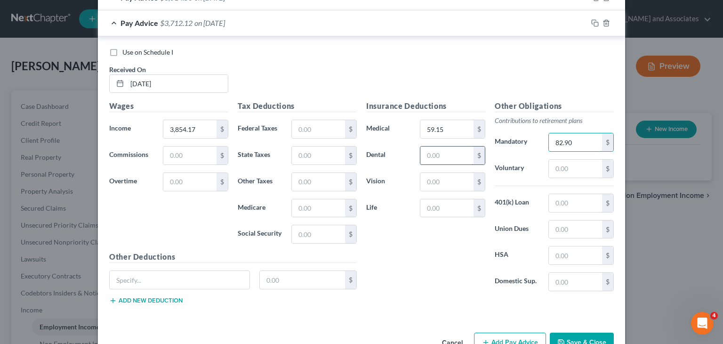
type input "82.90"
click at [440, 148] on input "text" at bounding box center [446, 155] width 53 height 18
type input "4.50"
click at [440, 204] on input "text" at bounding box center [446, 208] width 53 height 18
type input "7.04"
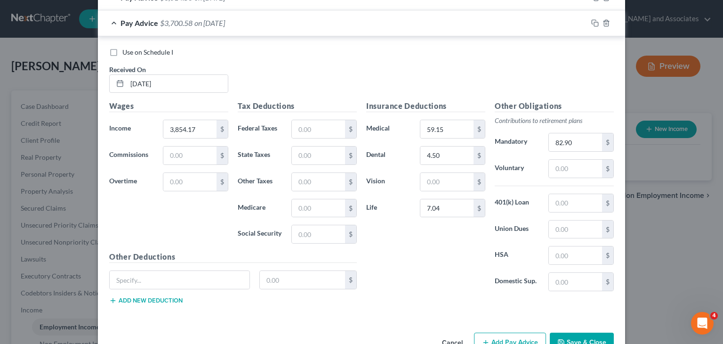
click at [324, 138] on div "Tax Deductions Federal Taxes $ State Taxes $ Other Taxes $ Medicare $ Social Se…" at bounding box center [297, 175] width 129 height 151
click at [335, 136] on input "text" at bounding box center [318, 129] width 53 height 18
type input "304.11"
click at [316, 208] on input "text" at bounding box center [318, 208] width 53 height 18
type input "54.96"
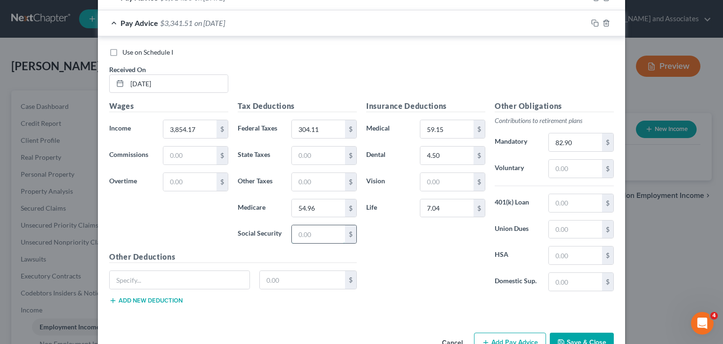
click at [318, 230] on input "text" at bounding box center [318, 234] width 53 height 18
type input "235.01"
click at [321, 157] on input "text" at bounding box center [318, 155] width 53 height 18
type input "113.02"
click at [311, 175] on input "text" at bounding box center [318, 182] width 53 height 18
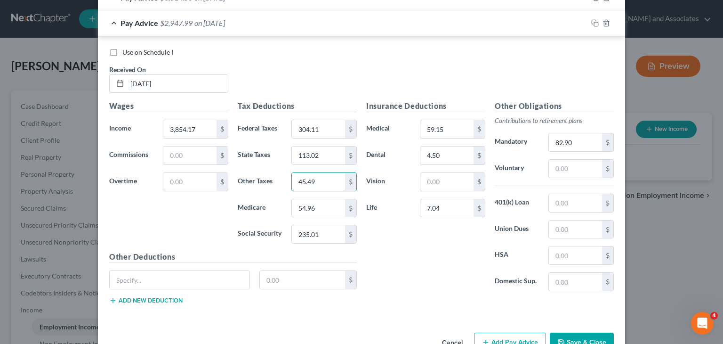
type input "45.49"
click at [169, 26] on span "$2,947.99" at bounding box center [176, 22] width 32 height 9
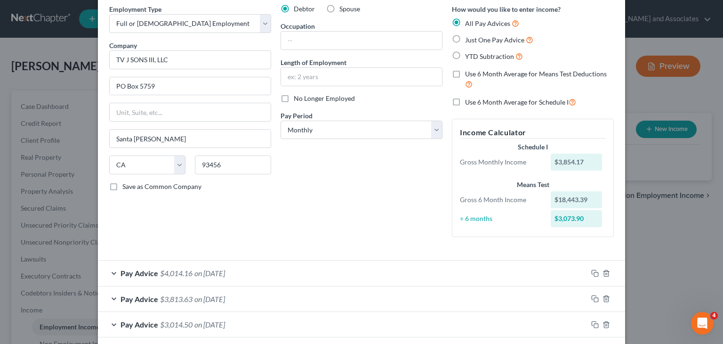
scroll to position [15, 0]
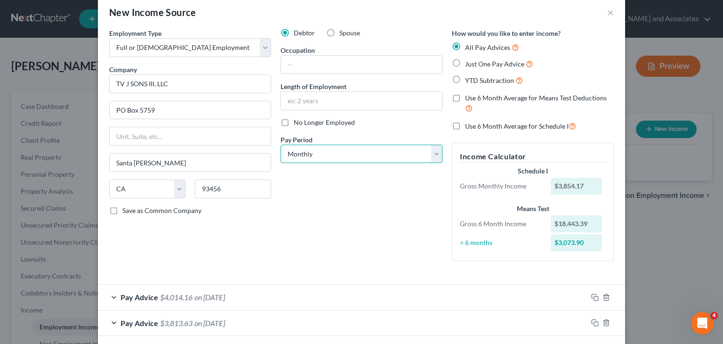
click at [338, 153] on select "Select Monthly Twice Monthly Every Other Week Weekly" at bounding box center [362, 154] width 162 height 19
select select "1"
click at [281, 145] on select "Select Monthly Twice Monthly Every Other Week Weekly" at bounding box center [362, 154] width 162 height 19
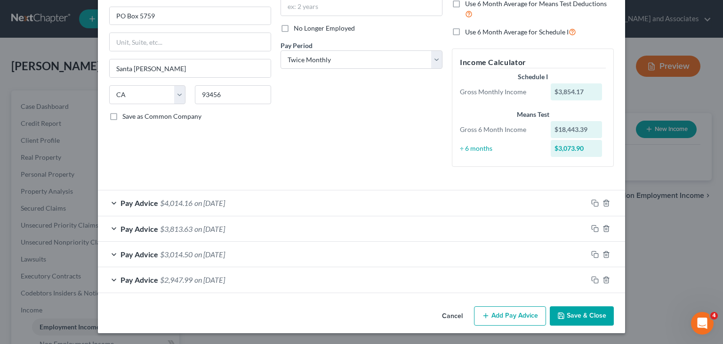
click at [498, 314] on button "Add Pay Advice" at bounding box center [510, 316] width 72 height 20
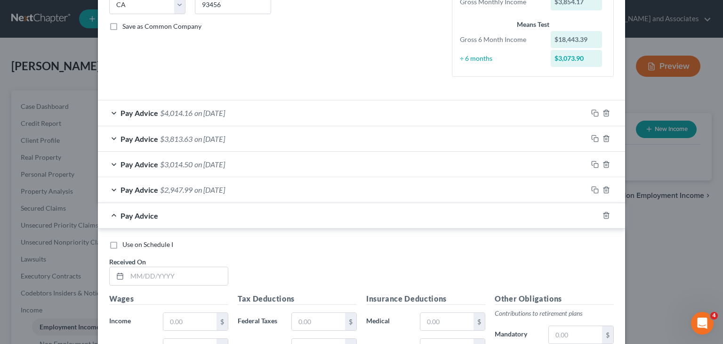
scroll to position [203, 0]
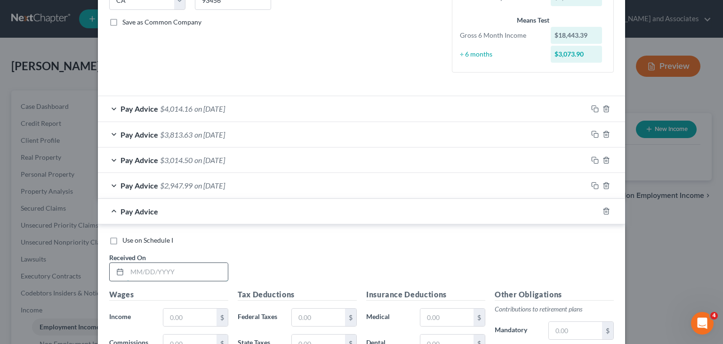
click at [186, 268] on input "text" at bounding box center [177, 272] width 101 height 18
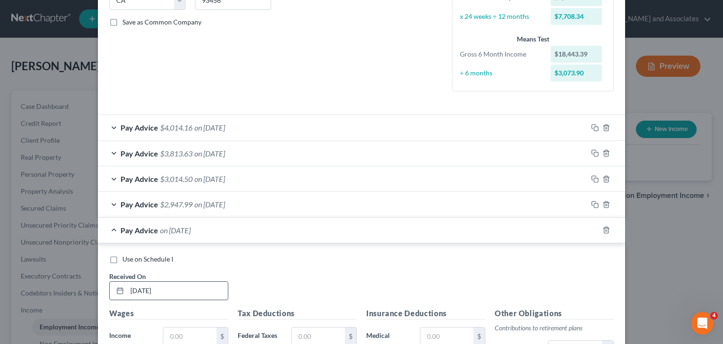
scroll to position [298, 0]
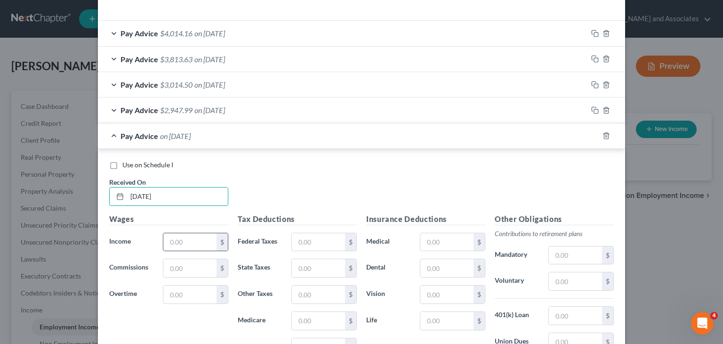
type input "06/06/25"
click at [217, 244] on div "$" at bounding box center [222, 242] width 11 height 18
click at [195, 243] on input "text" at bounding box center [189, 242] width 53 height 18
type input "4,912.64"
click at [441, 318] on input "text" at bounding box center [446, 321] width 53 height 18
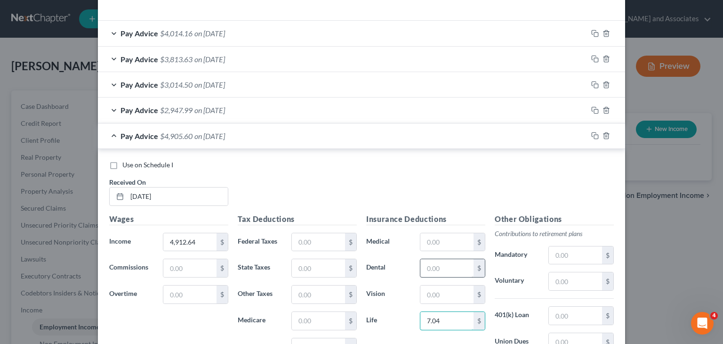
type input "7.04"
click at [429, 266] on input "text" at bounding box center [446, 268] width 53 height 18
type input "4.50"
click at [454, 254] on div "Insurance Deductions Medical $ Dental 4.50 $ Vision $ Life 7.04 $" at bounding box center [426, 312] width 129 height 198
click at [332, 238] on input "text" at bounding box center [318, 242] width 53 height 18
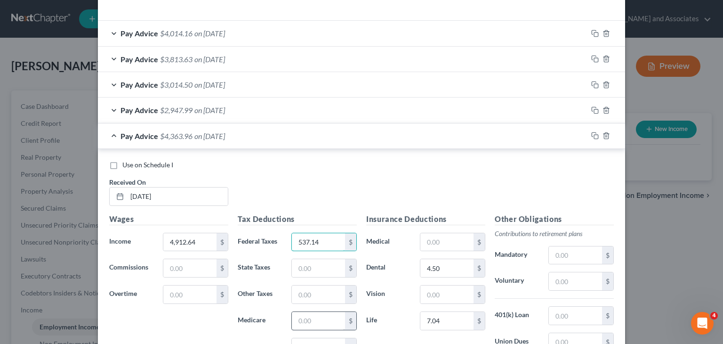
type input "537.14"
click at [313, 319] on input "text" at bounding box center [318, 321] width 53 height 18
click at [409, 258] on label "Dental" at bounding box center [389, 267] width 54 height 19
click at [450, 244] on input "text" at bounding box center [446, 242] width 53 height 18
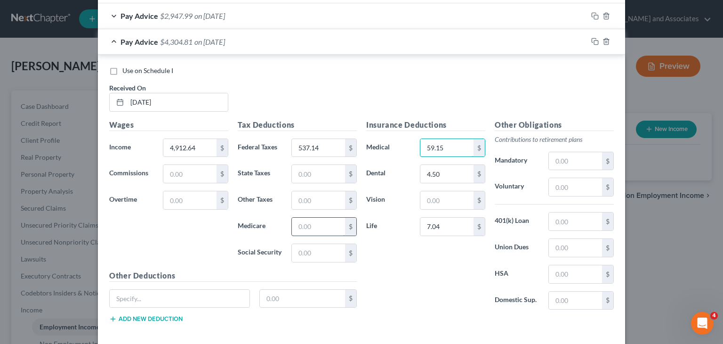
type input "59.15"
click at [317, 227] on input "text" at bounding box center [318, 226] width 53 height 18
type input "70.31"
click at [314, 255] on input "text" at bounding box center [318, 253] width 53 height 18
type input "300.64"
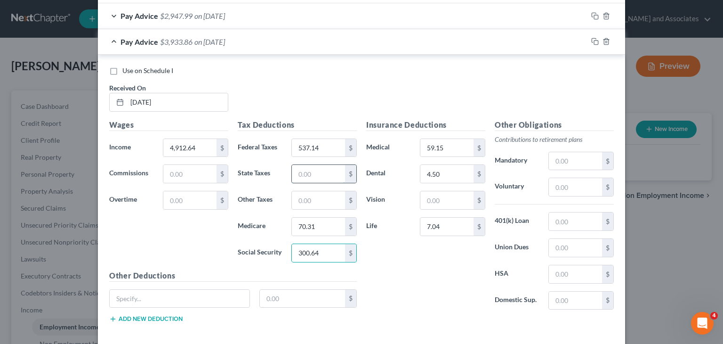
click at [328, 176] on input "text" at bounding box center [318, 174] width 53 height 18
type input "216.56"
click at [314, 200] on input "text" at bounding box center [318, 200] width 53 height 18
type input "58.19"
click at [373, 260] on div "Insurance Deductions Medical 59.15 $ Dental 4.50 $ Vision $ Life 7.04 $" at bounding box center [426, 218] width 129 height 198
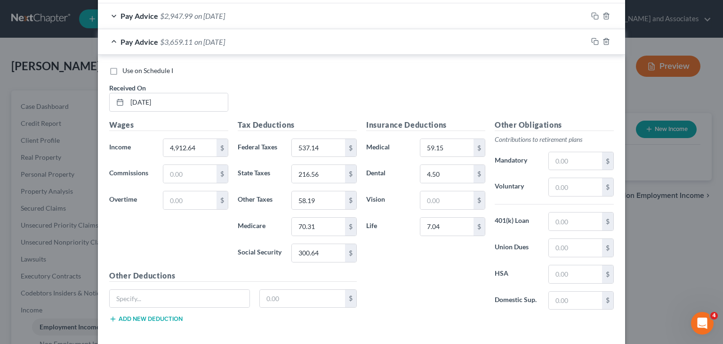
click at [202, 41] on span "on 06/06/2025" at bounding box center [209, 41] width 31 height 9
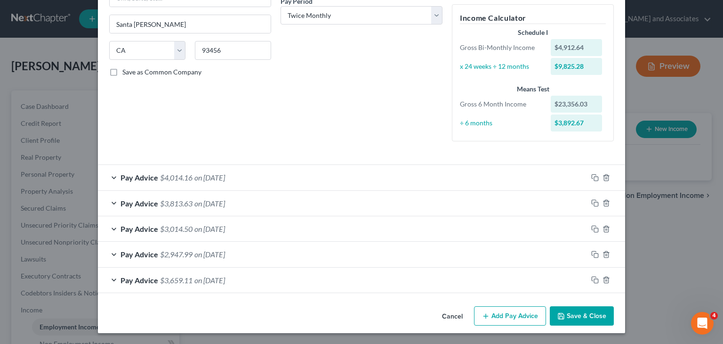
click at [506, 320] on button "Add Pay Advice" at bounding box center [510, 316] width 72 height 20
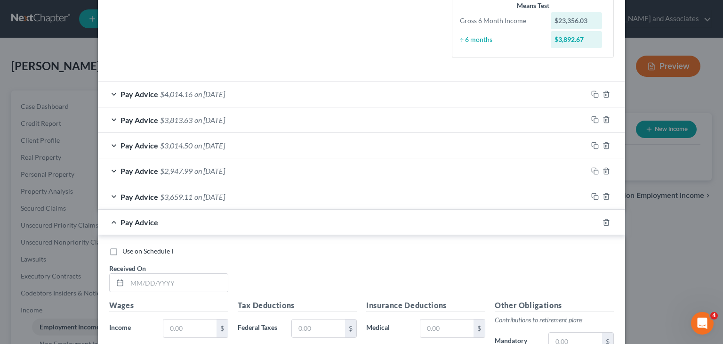
scroll to position [342, 0]
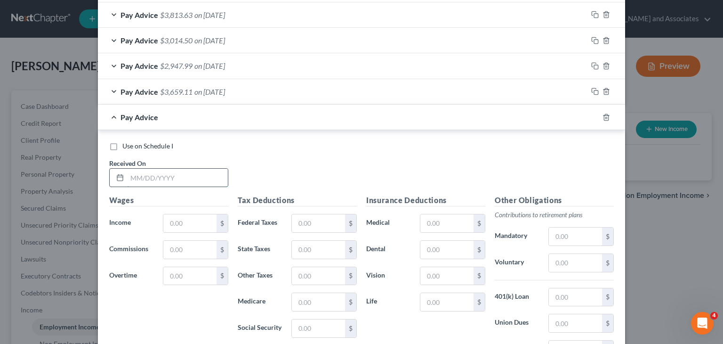
click at [147, 182] on input "text" at bounding box center [177, 178] width 101 height 18
type input "06/20/25"
click at [217, 219] on div "$" at bounding box center [222, 223] width 11 height 18
click at [204, 221] on input "text" at bounding box center [189, 223] width 53 height 18
type input "4,360.26"
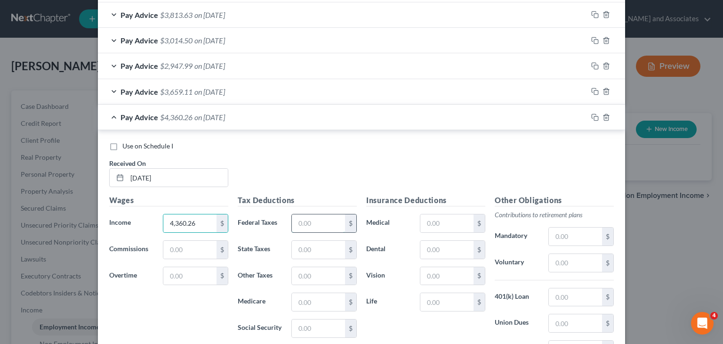
click at [310, 226] on input "text" at bounding box center [318, 223] width 53 height 18
type input "415.45"
click at [309, 304] on input "text" at bounding box center [318, 302] width 53 height 18
type input "62.30"
click at [321, 252] on input "text" at bounding box center [318, 250] width 53 height 18
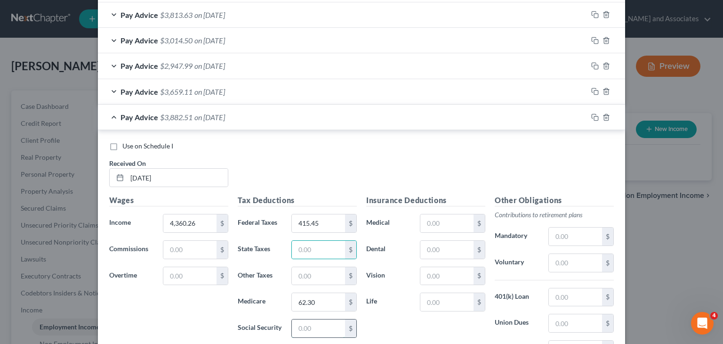
click at [310, 328] on input "text" at bounding box center [318, 328] width 53 height 18
type input "266.39"
click at [315, 255] on input "text" at bounding box center [318, 250] width 53 height 18
type input "160.05"
click at [303, 278] on input "text" at bounding box center [318, 276] width 53 height 18
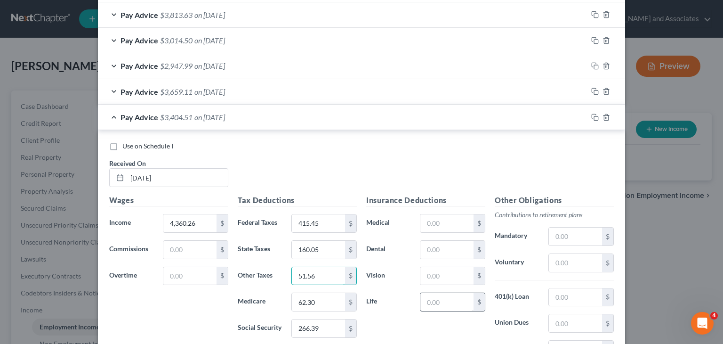
type input "51.56"
click at [448, 296] on input "text" at bounding box center [446, 302] width 53 height 18
type input "7.04"
click at [442, 251] on input "text" at bounding box center [446, 250] width 53 height 18
type input "4.50"
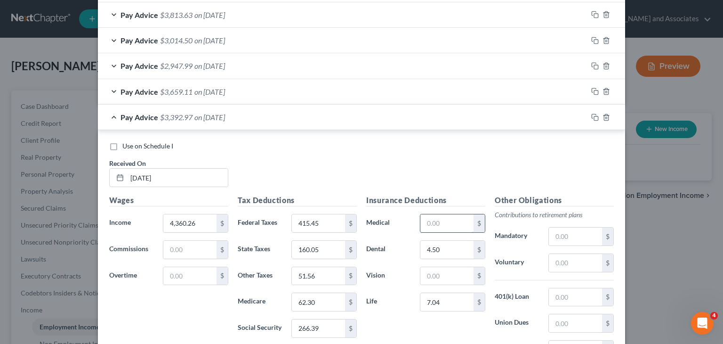
click at [447, 215] on input "text" at bounding box center [446, 223] width 53 height 18
type input "59.13"
click at [188, 123] on div "Pay Advice $3,333.84 on 06/20/2025" at bounding box center [343, 117] width 490 height 25
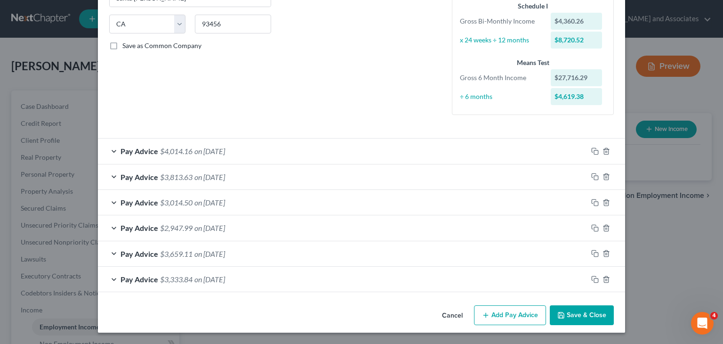
scroll to position [179, 0]
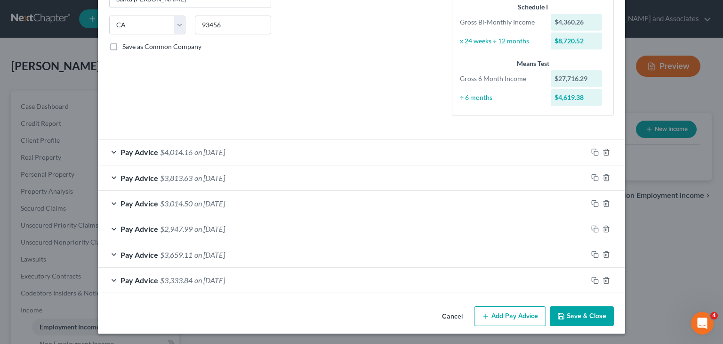
click at [487, 314] on button "Add Pay Advice" at bounding box center [510, 316] width 72 height 20
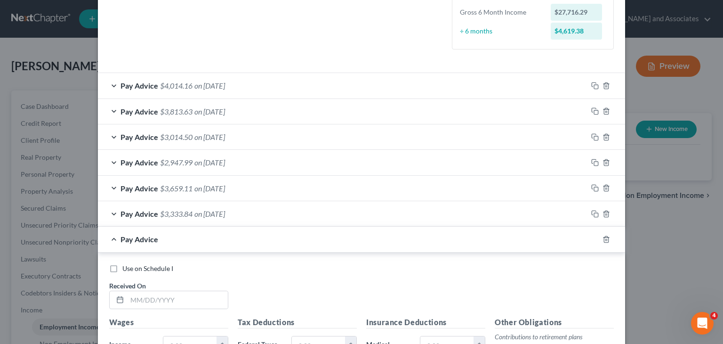
scroll to position [273, 0]
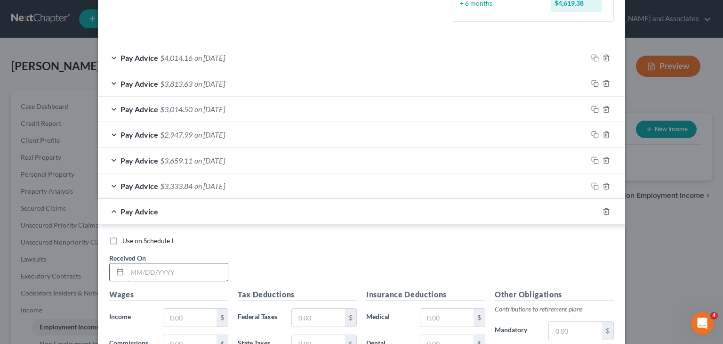
drag, startPoint x: 177, startPoint y: 266, endPoint x: 169, endPoint y: 270, distance: 8.2
click at [177, 266] on input "text" at bounding box center [177, 272] width 101 height 18
type input "07/03/25"
click at [165, 317] on input "text" at bounding box center [189, 317] width 53 height 18
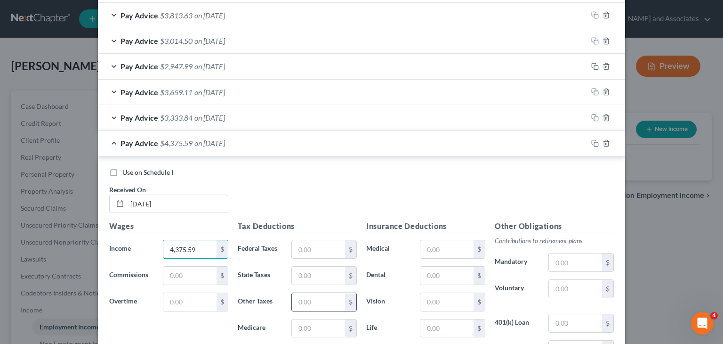
scroll to position [367, 0]
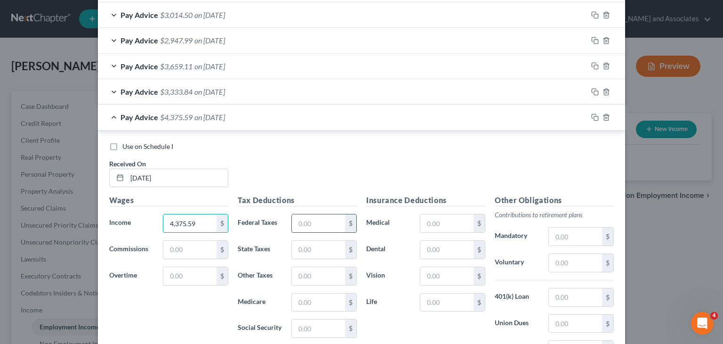
type input "4,375.59"
click at [321, 224] on input "text" at bounding box center [318, 223] width 53 height 18
type input "418.85"
click at [311, 296] on input "text" at bounding box center [318, 302] width 53 height 18
type input "62.52"
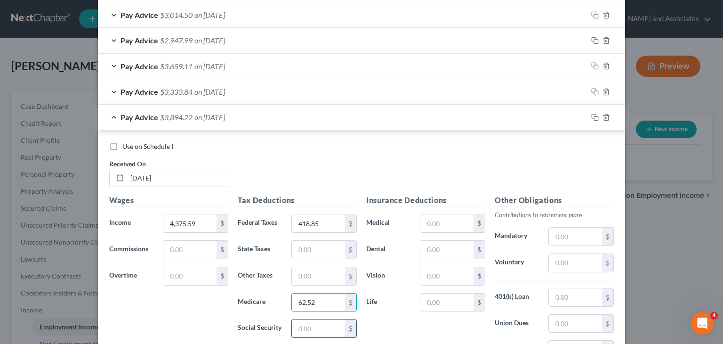
click at [322, 325] on input "text" at bounding box center [318, 328] width 53 height 18
type input "267.34"
click at [318, 253] on input "text" at bounding box center [318, 250] width 53 height 18
type input "161.62"
click at [313, 277] on input "text" at bounding box center [318, 276] width 53 height 18
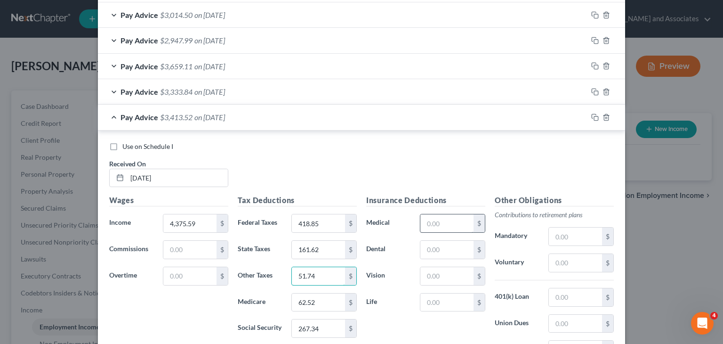
type input "51.74"
click at [452, 223] on input "text" at bounding box center [446, 223] width 53 height 18
click at [450, 304] on input "text" at bounding box center [446, 302] width 53 height 18
type input "7.04"
click at [442, 245] on input "text" at bounding box center [446, 250] width 53 height 18
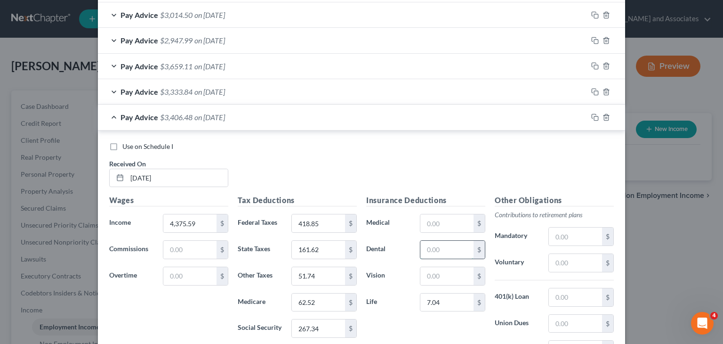
type input "7"
type input "4.50"
click at [443, 222] on input "text" at bounding box center [446, 223] width 53 height 18
type input "59.15"
click at [335, 222] on input "418.85" at bounding box center [318, 223] width 53 height 18
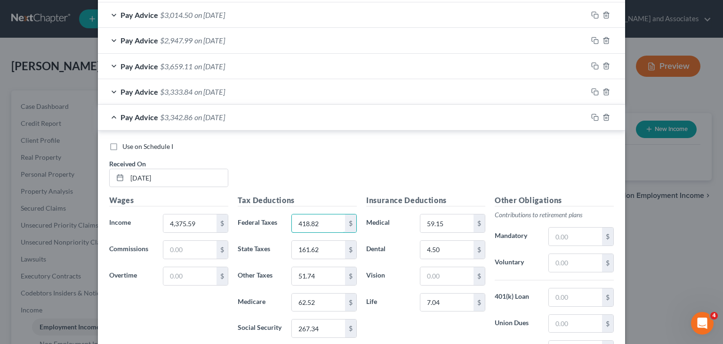
type input "418.82"
click at [160, 118] on span "$3,342.86" at bounding box center [176, 117] width 32 height 9
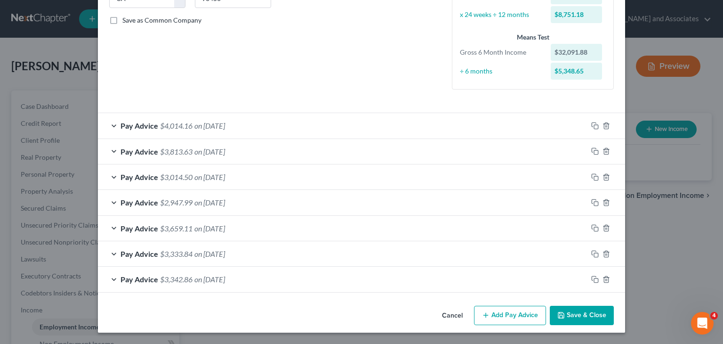
scroll to position [204, 0]
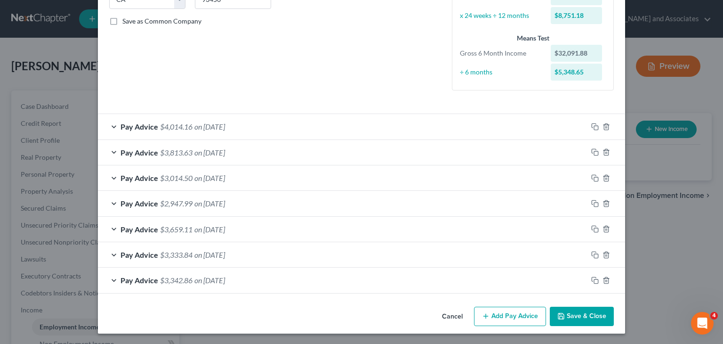
click at [505, 321] on button "Add Pay Advice" at bounding box center [510, 316] width 72 height 20
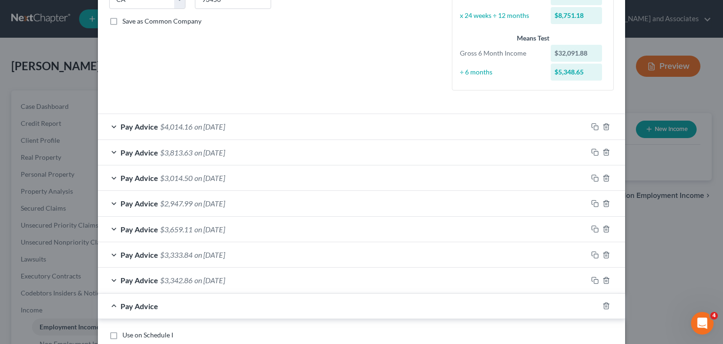
scroll to position [298, 0]
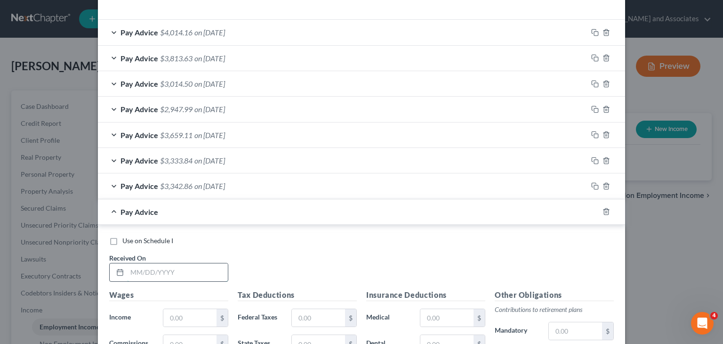
click at [194, 275] on input "text" at bounding box center [177, 272] width 101 height 18
type input "07/18/25"
click at [191, 314] on input "text" at bounding box center [189, 318] width 53 height 18
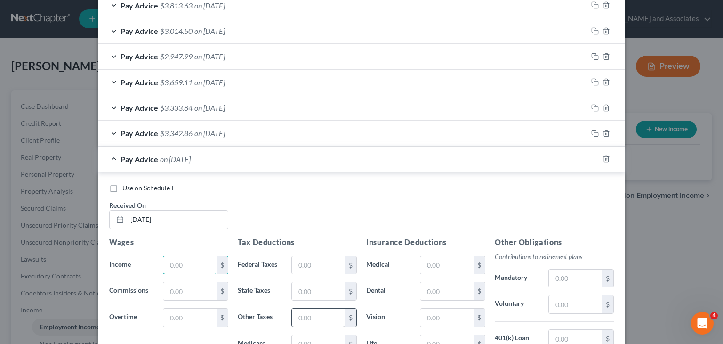
scroll to position [393, 0]
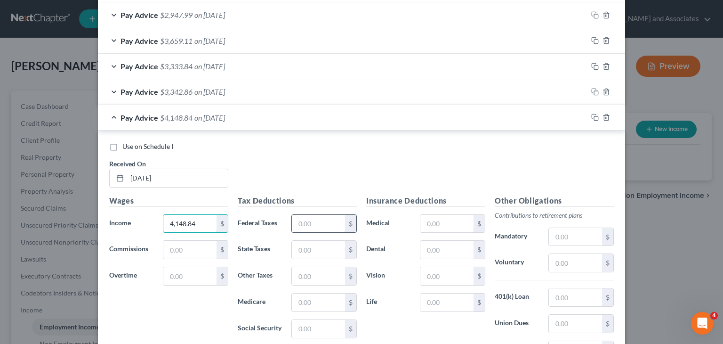
type input "4,148.84"
click at [316, 226] on input "text" at bounding box center [318, 224] width 53 height 18
type input "368.93"
drag, startPoint x: 318, startPoint y: 305, endPoint x: 310, endPoint y: 300, distance: 9.7
click at [318, 305] on input "text" at bounding box center [318, 302] width 53 height 18
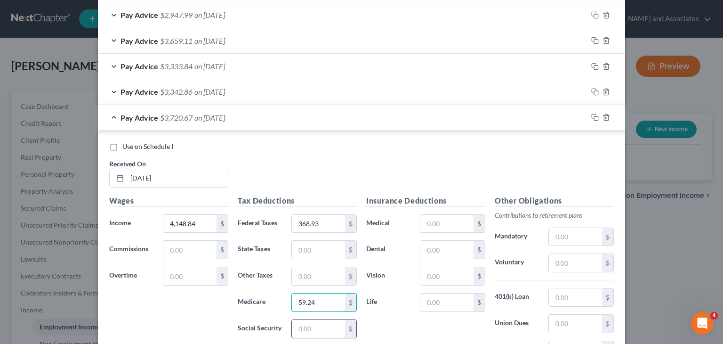
type input "59.24"
click at [333, 328] on input "text" at bounding box center [318, 329] width 53 height 18
type input "253.28"
click at [301, 253] on input "text" at bounding box center [318, 250] width 53 height 18
type input "138.95"
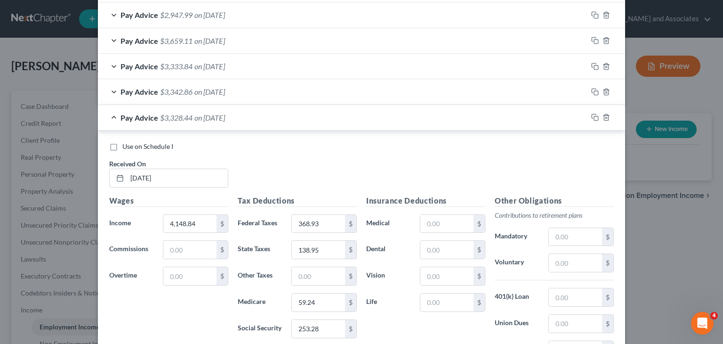
click at [313, 283] on div "Tax Deductions Federal Taxes 368.93 $ State Taxes 138.95 $ Other Taxes $ Medica…" at bounding box center [297, 270] width 129 height 151
click at [317, 267] on input "text" at bounding box center [318, 276] width 53 height 18
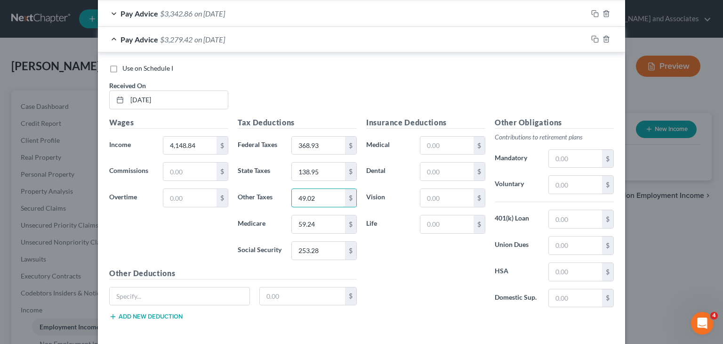
scroll to position [487, 0]
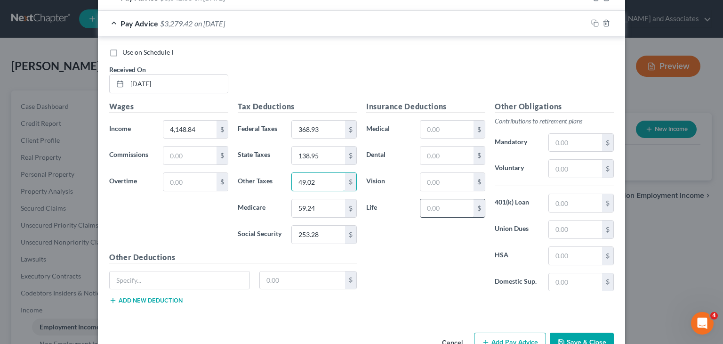
type input "49.02"
click at [453, 214] on input "text" at bounding box center [446, 208] width 53 height 18
type input "7.04"
click at [445, 159] on input "text" at bounding box center [446, 155] width 53 height 18
type input "4.50"
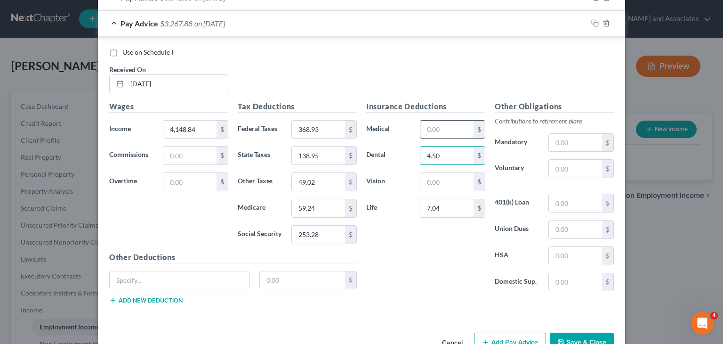
click at [452, 130] on input "text" at bounding box center [446, 130] width 53 height 18
type input "59.15"
click at [121, 12] on div "Pay Advice $3,208.73 on 07/18/2025" at bounding box center [343, 23] width 490 height 25
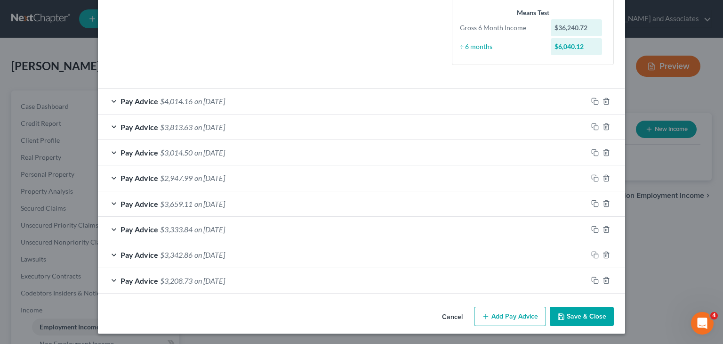
scroll to position [230, 0]
click at [575, 316] on button "Save & Close" at bounding box center [582, 316] width 64 height 20
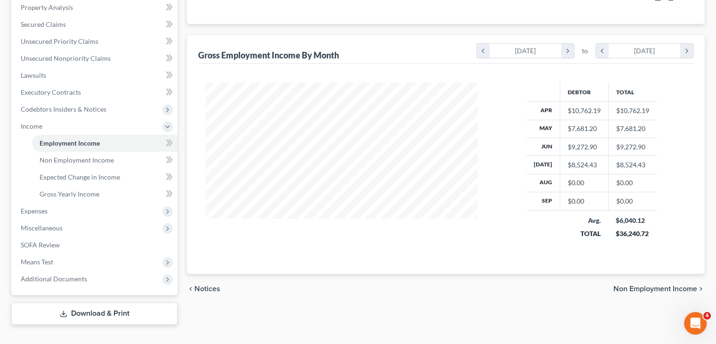
scroll to position [188, 0]
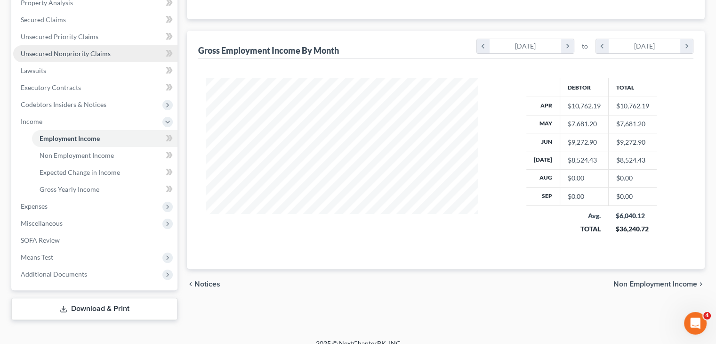
click at [108, 53] on link "Unsecured Nonpriority Claims" at bounding box center [95, 53] width 164 height 17
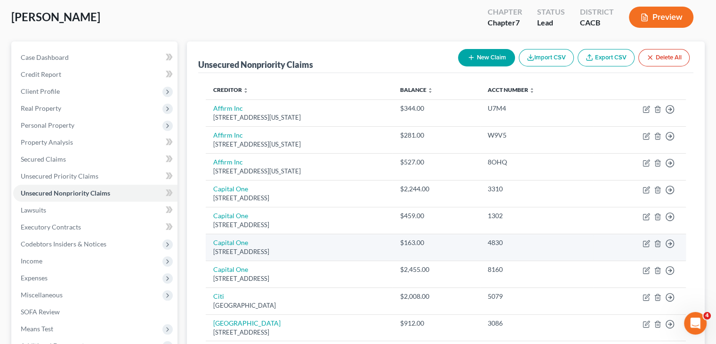
scroll to position [94, 0]
